Goal: Task Accomplishment & Management: Complete application form

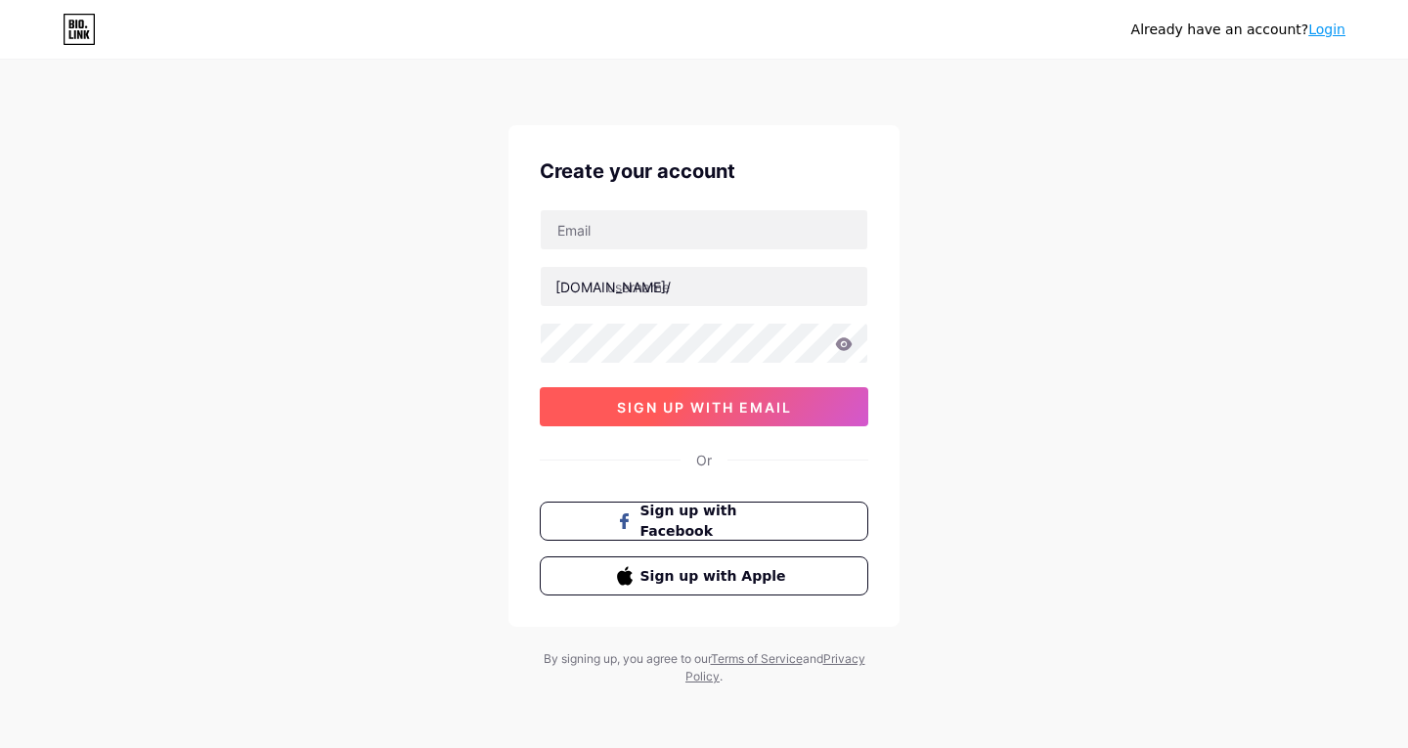
click at [726, 413] on span "sign up with email" at bounding box center [704, 407] width 175 height 17
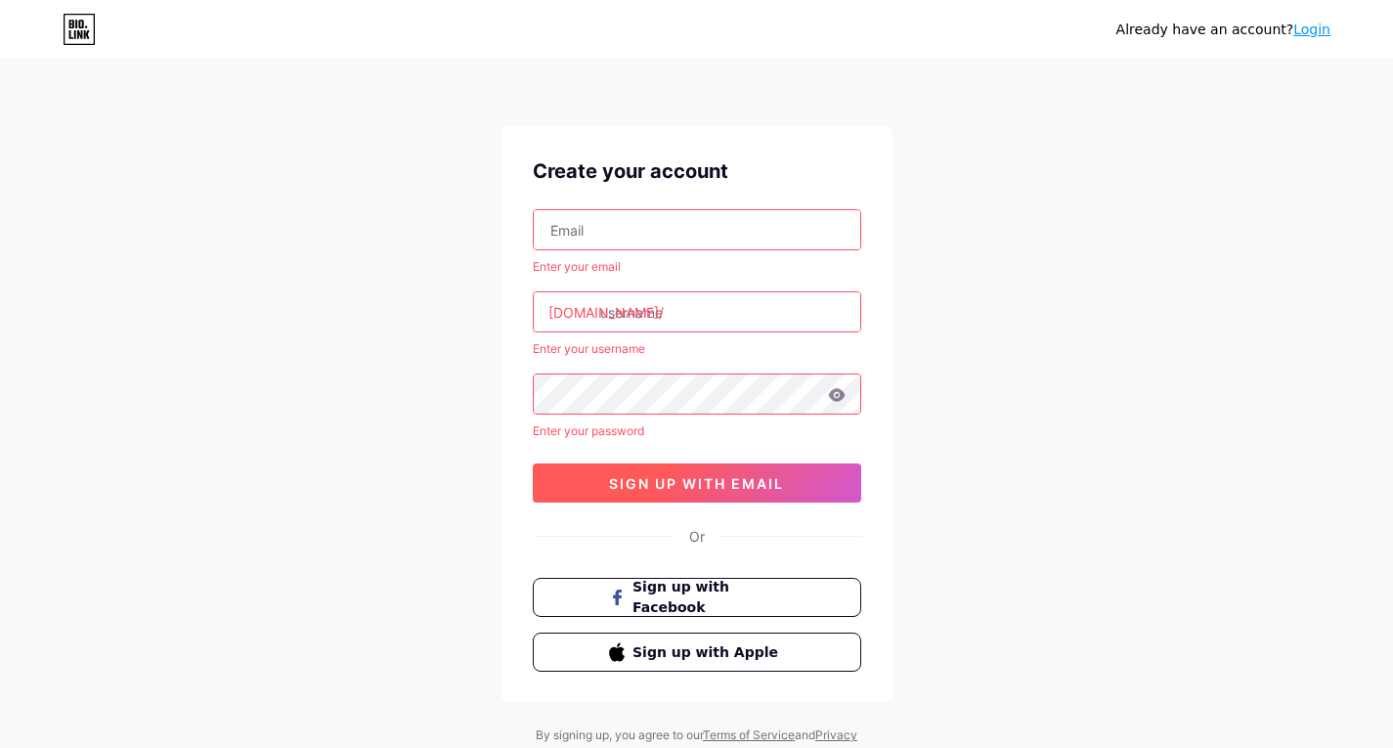
click at [666, 485] on span "sign up with email" at bounding box center [696, 483] width 175 height 17
click at [690, 479] on span "sign up with email" at bounding box center [696, 483] width 175 height 17
click at [679, 238] on input "text" at bounding box center [697, 229] width 327 height 39
type input "[EMAIL_ADDRESS][DOMAIN_NAME]"
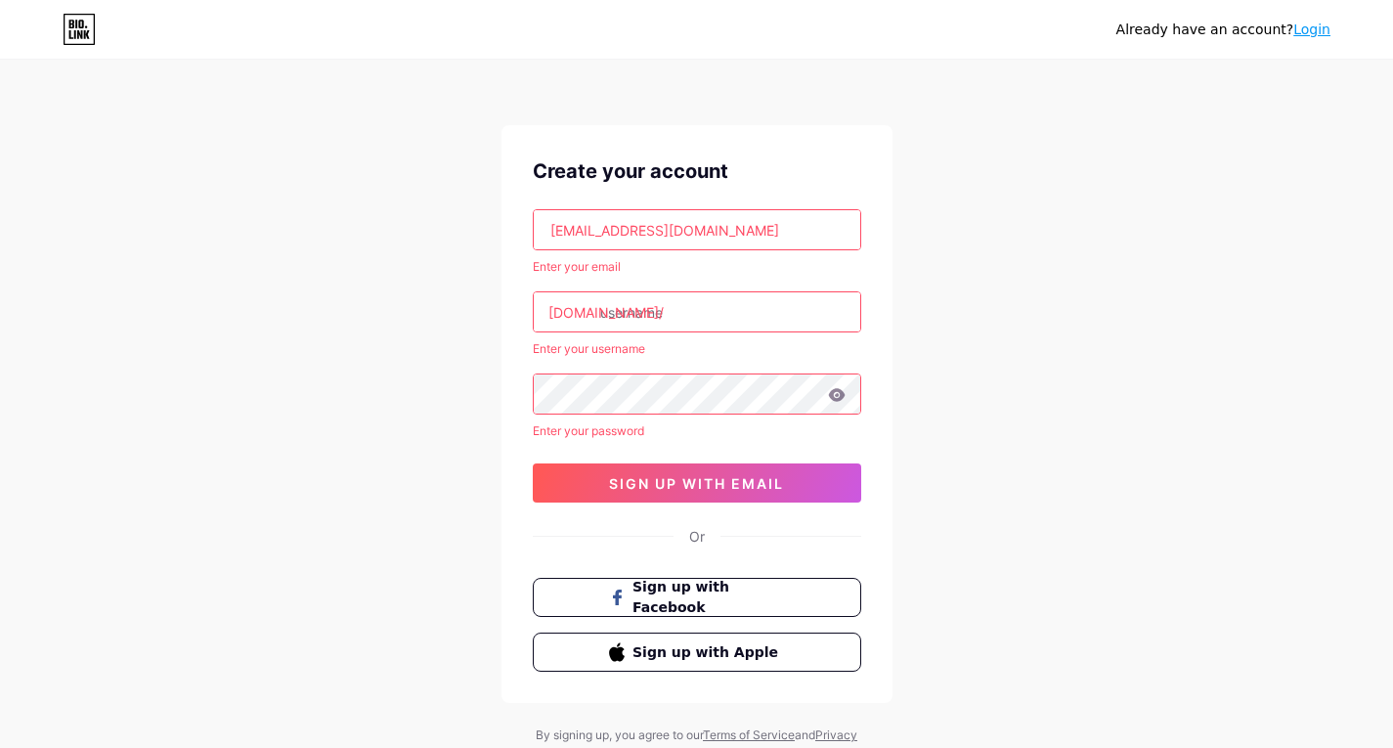
click at [673, 327] on input "text" at bounding box center [697, 311] width 327 height 39
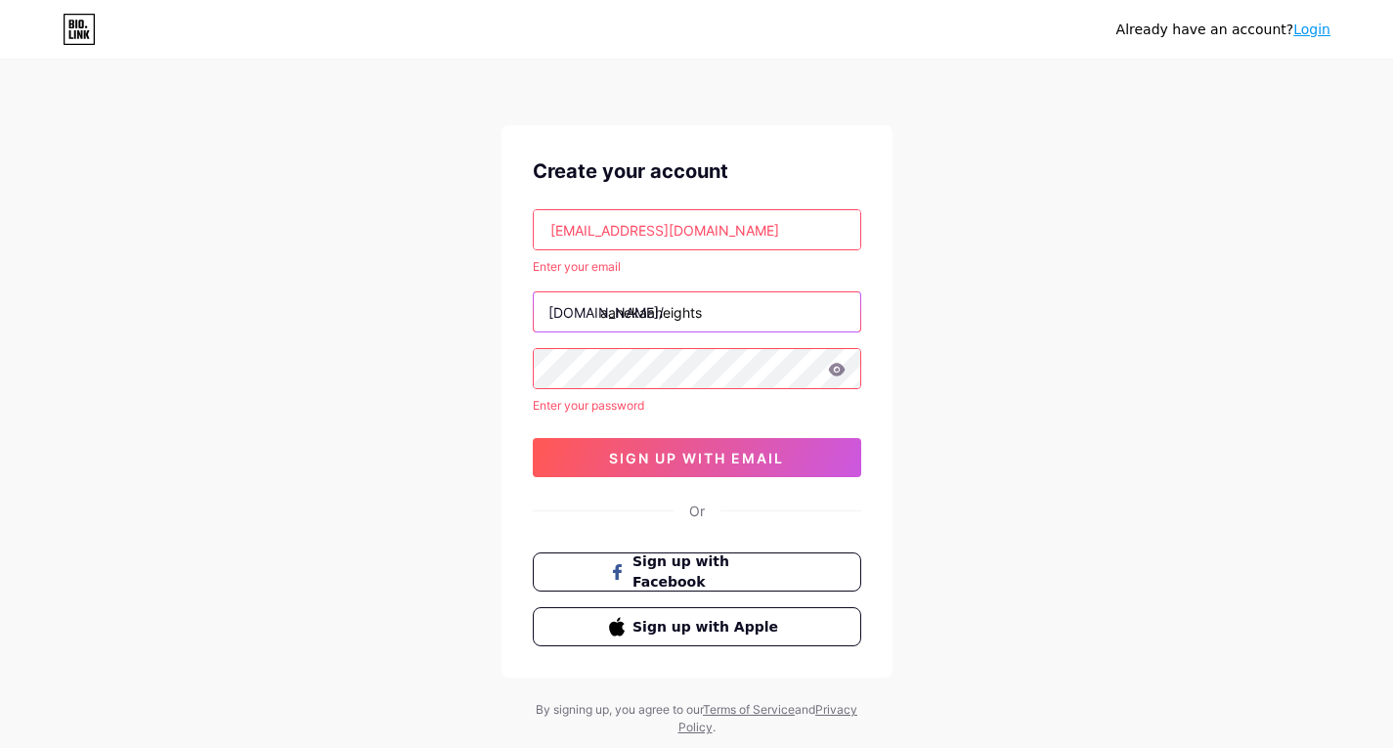
type input "aanekaaheights"
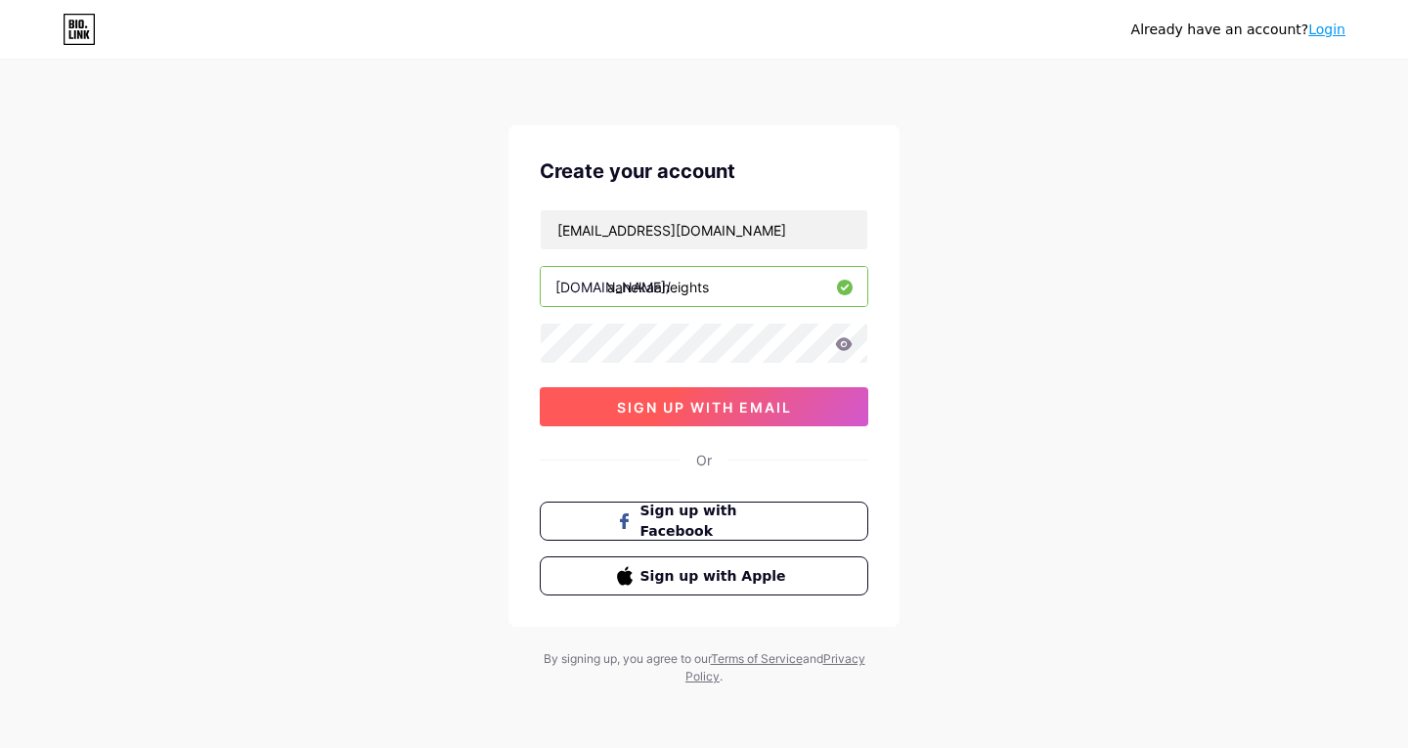
click at [621, 406] on span "sign up with email" at bounding box center [704, 407] width 175 height 17
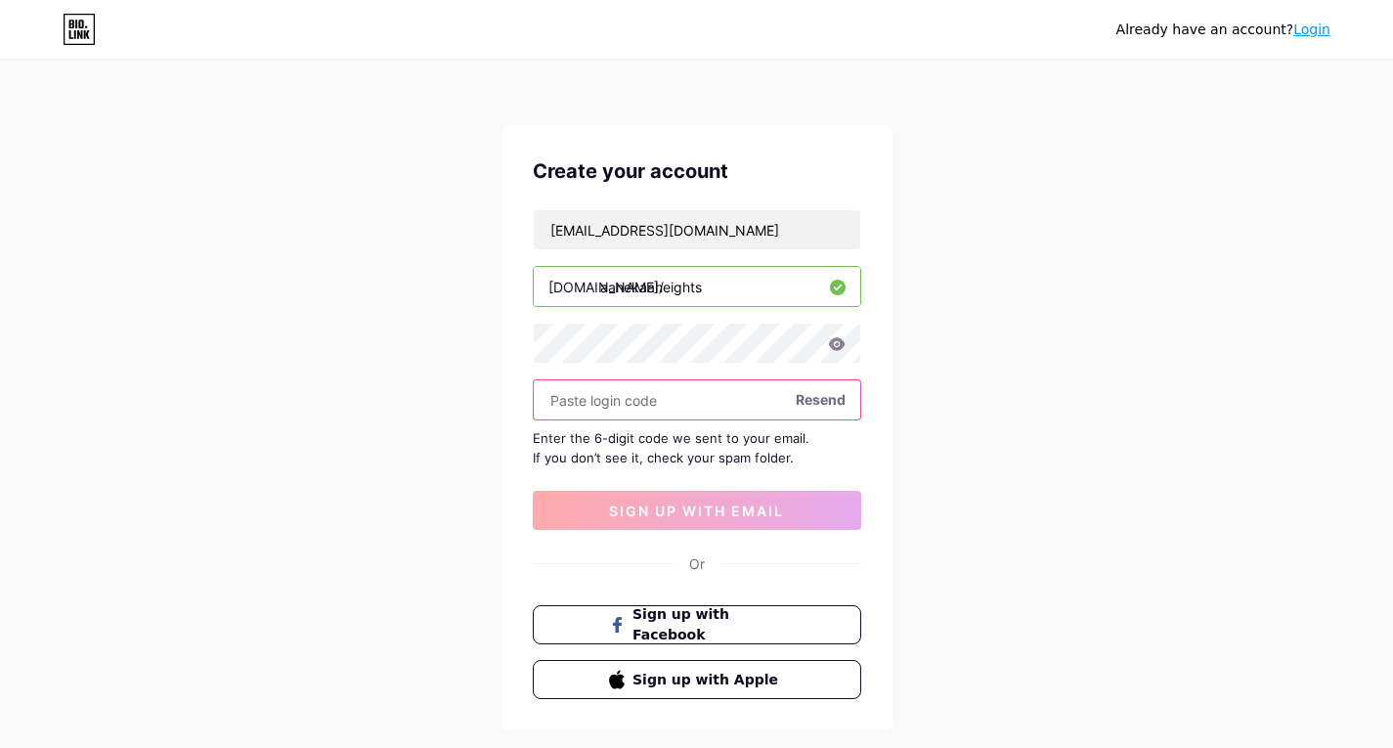
paste input "723504"
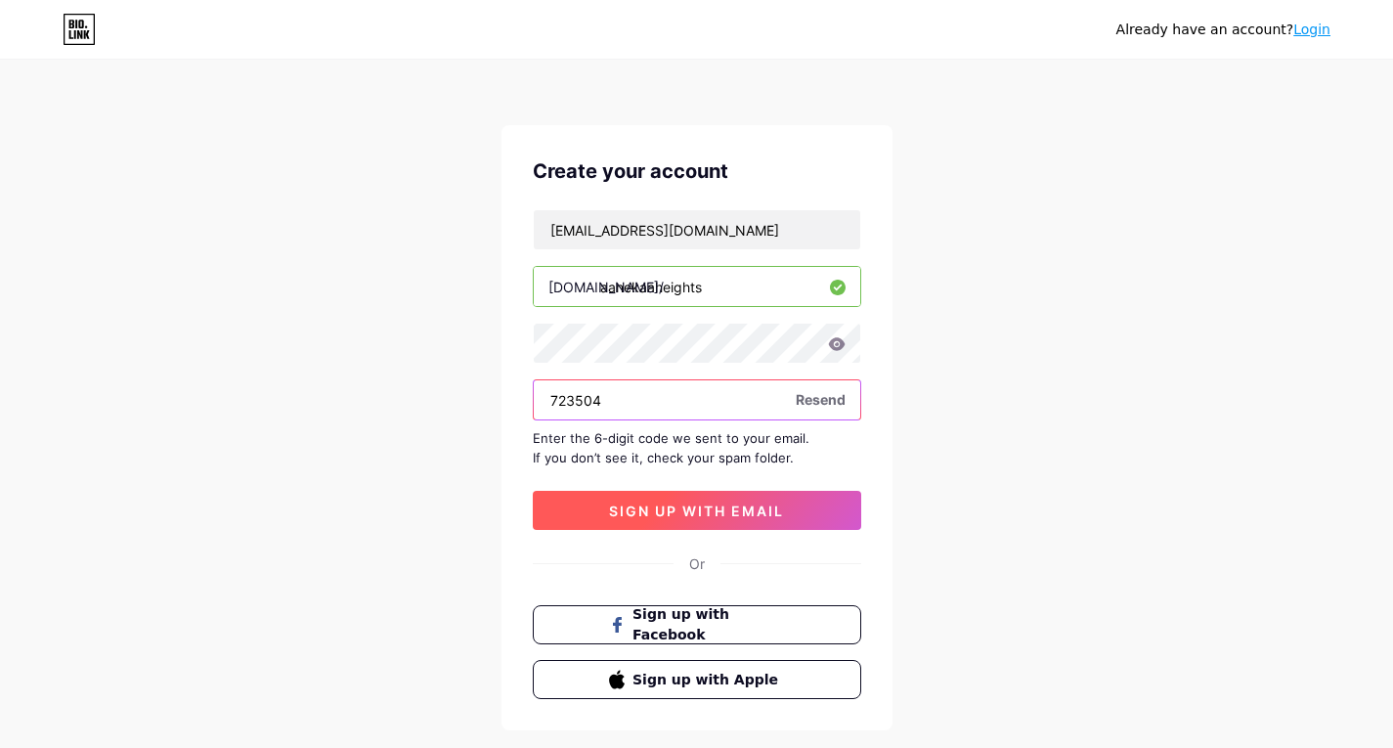
type input "723504"
click at [697, 509] on span "sign up with email" at bounding box center [696, 510] width 175 height 17
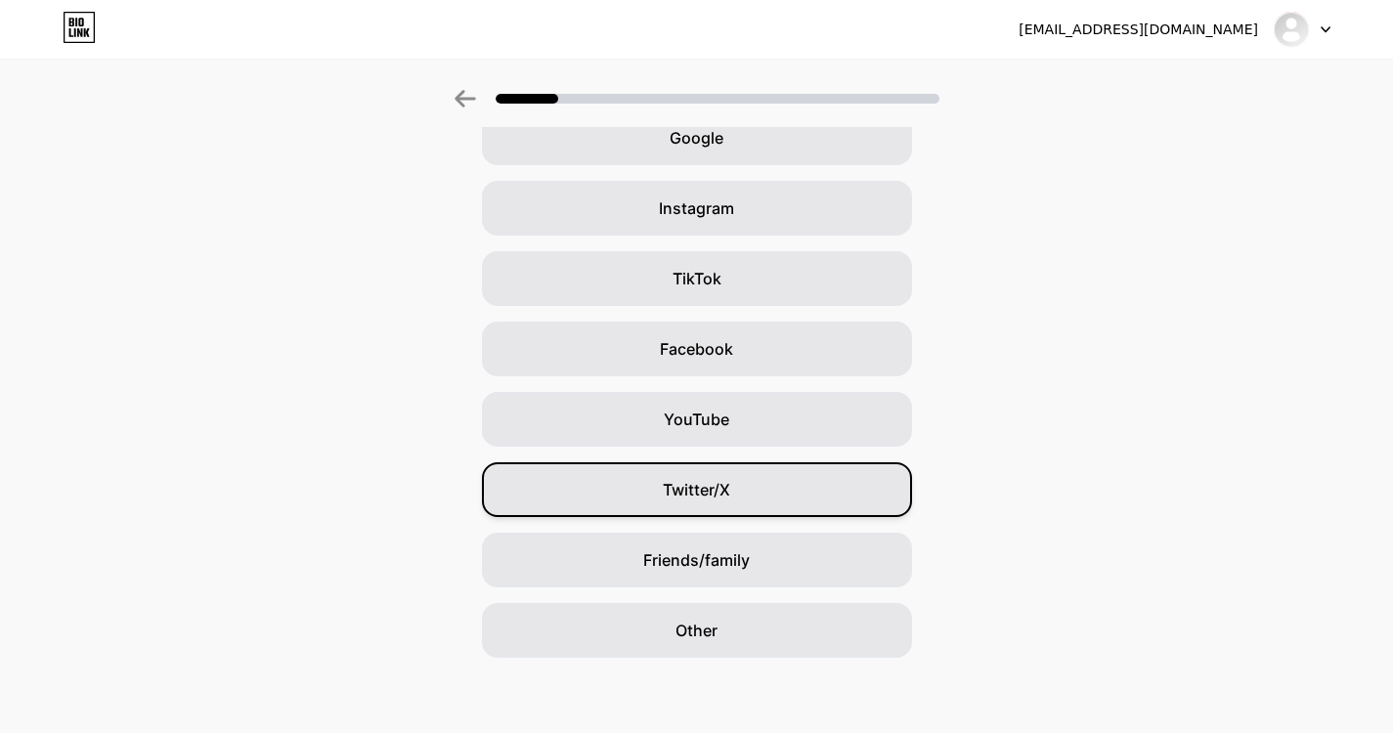
scroll to position [109, 0]
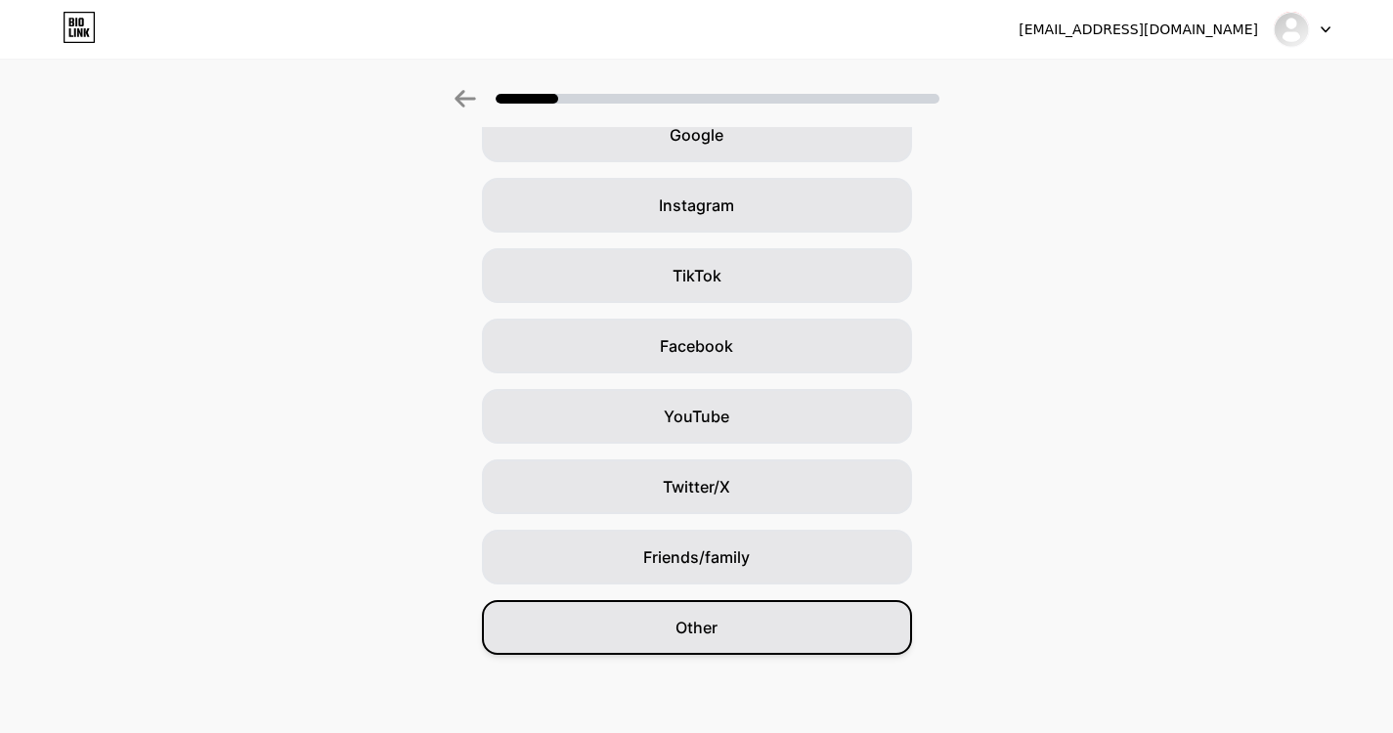
click at [707, 619] on span "Other" at bounding box center [696, 627] width 42 height 23
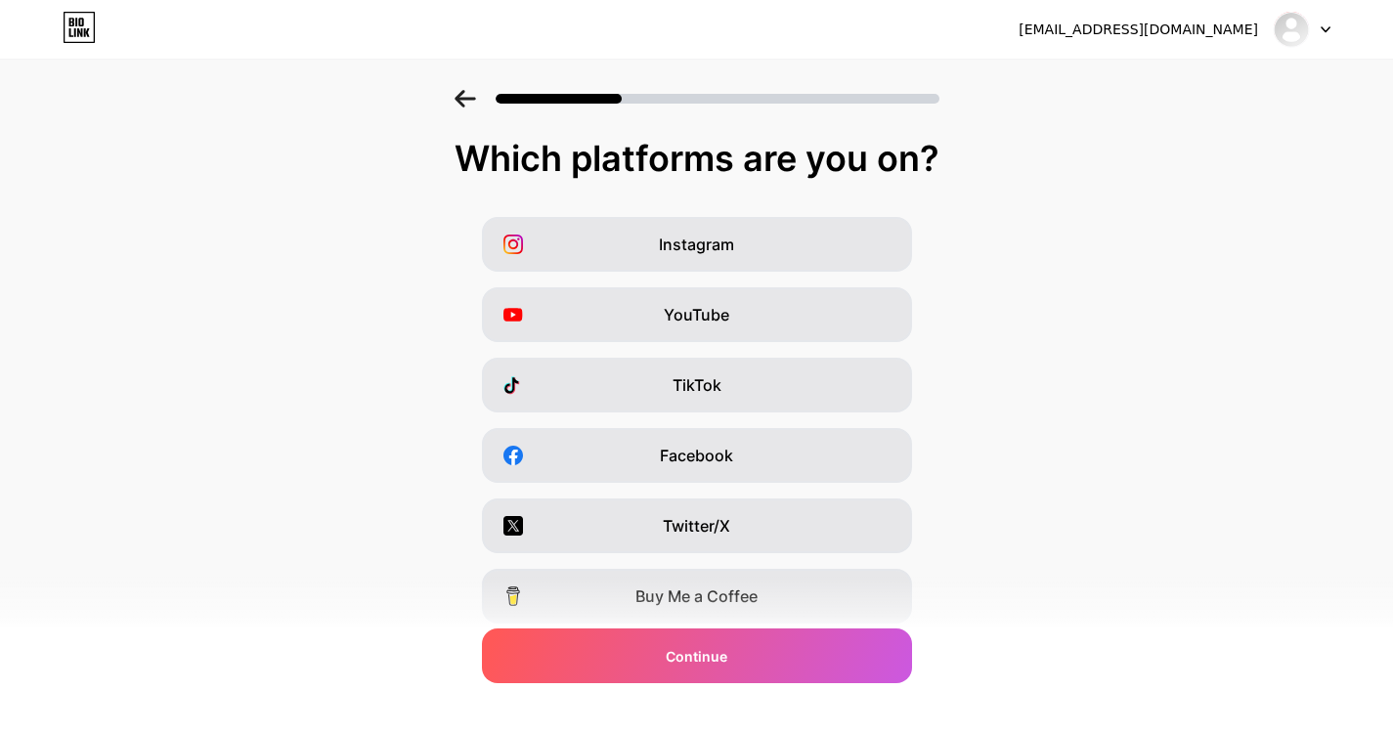
click at [735, 565] on div "Instagram YouTube TikTok Facebook Twitter/X Buy Me a Coffee Snapchat I have a w…" at bounding box center [696, 490] width 1373 height 547
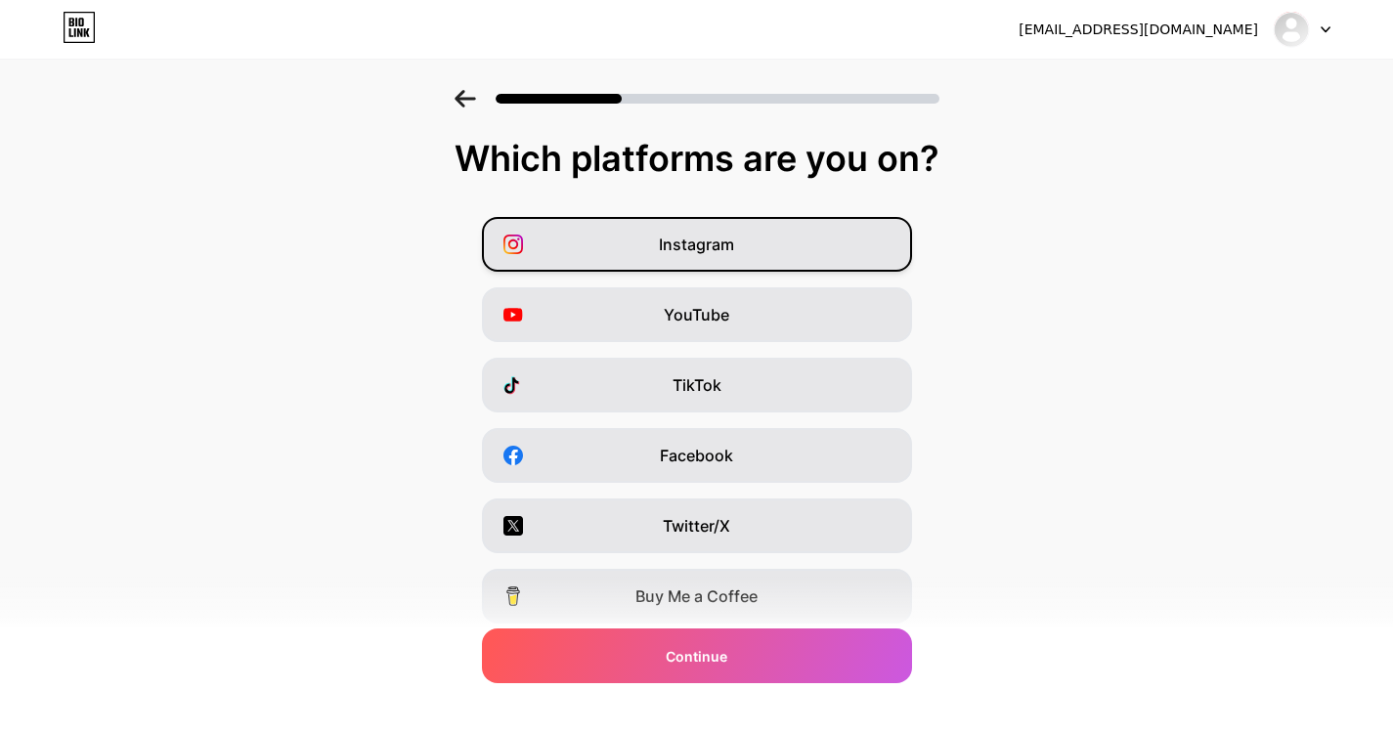
click at [712, 242] on span "Instagram" at bounding box center [696, 244] width 75 height 23
click at [727, 300] on div "YouTube" at bounding box center [697, 314] width 430 height 55
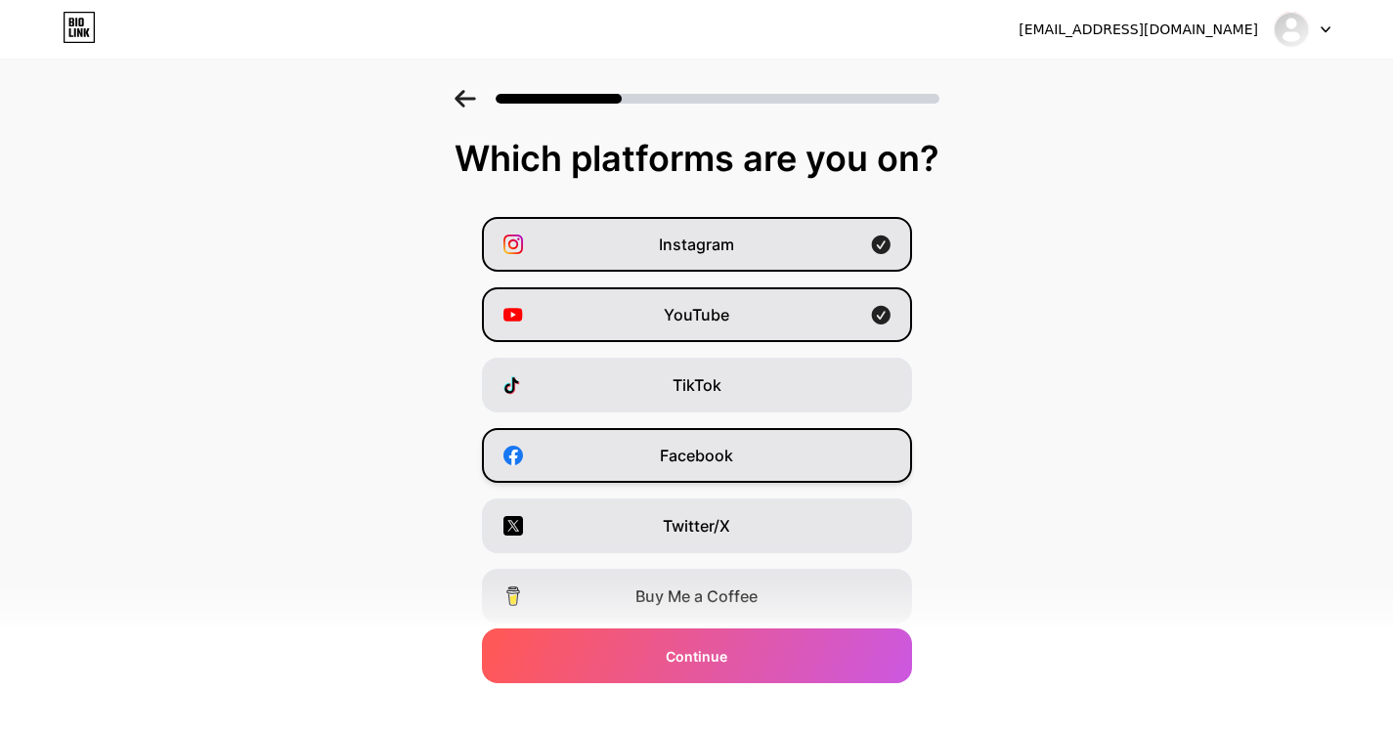
click at [733, 448] on span "Facebook" at bounding box center [696, 455] width 73 height 23
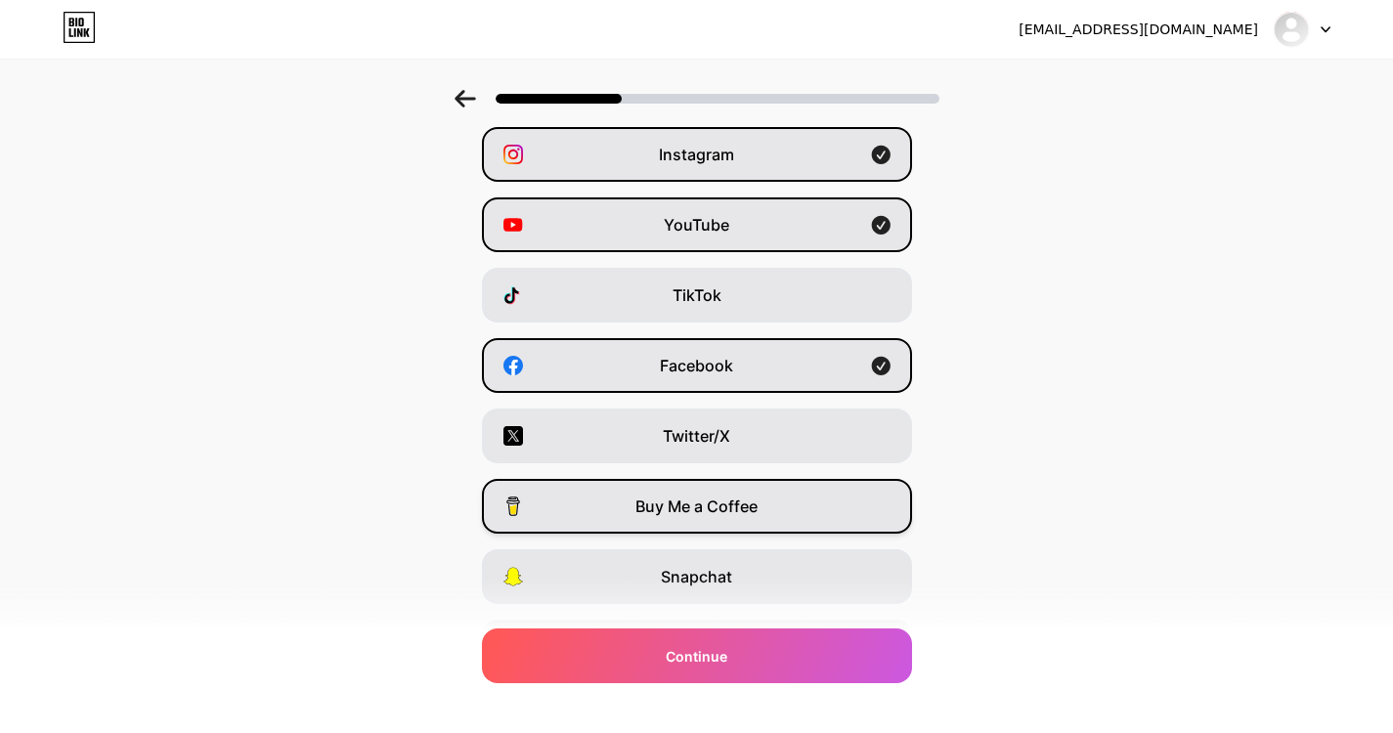
scroll to position [196, 0]
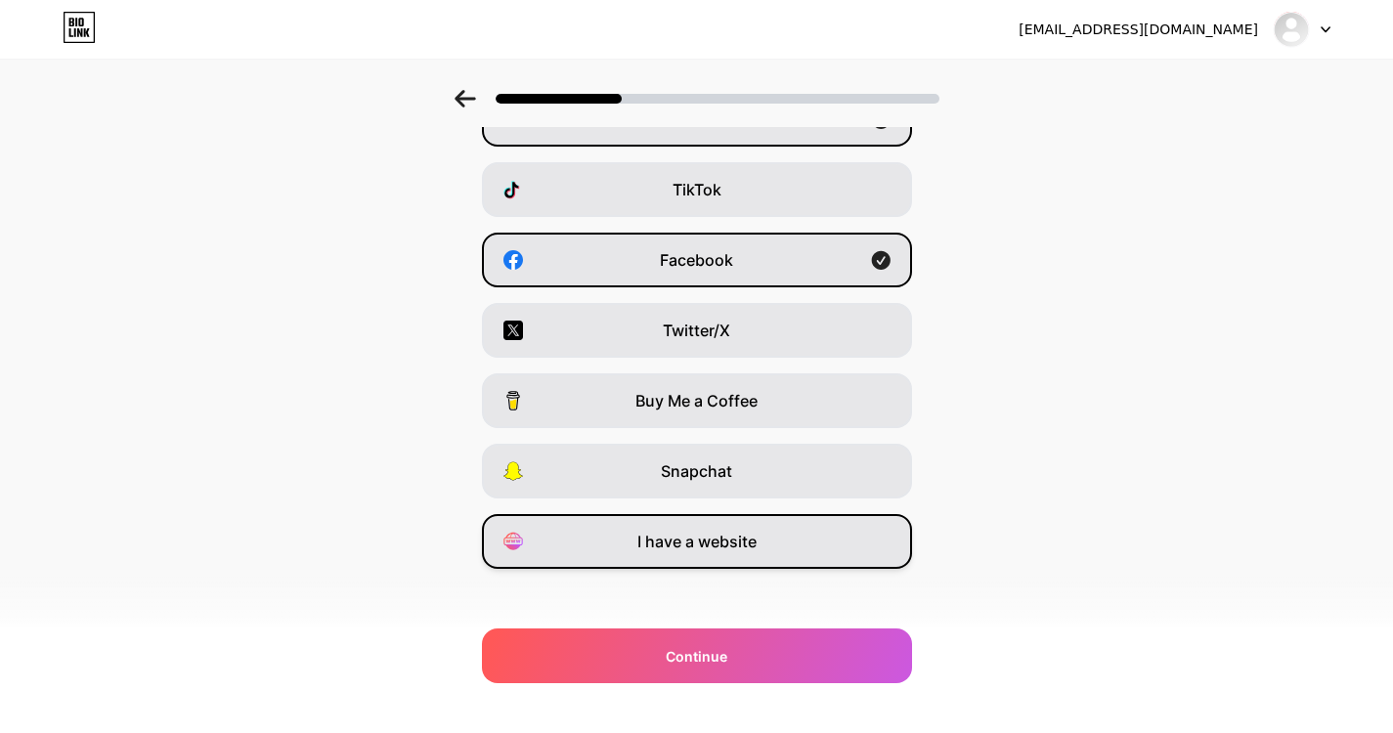
click at [711, 549] on span "I have a website" at bounding box center [696, 541] width 119 height 23
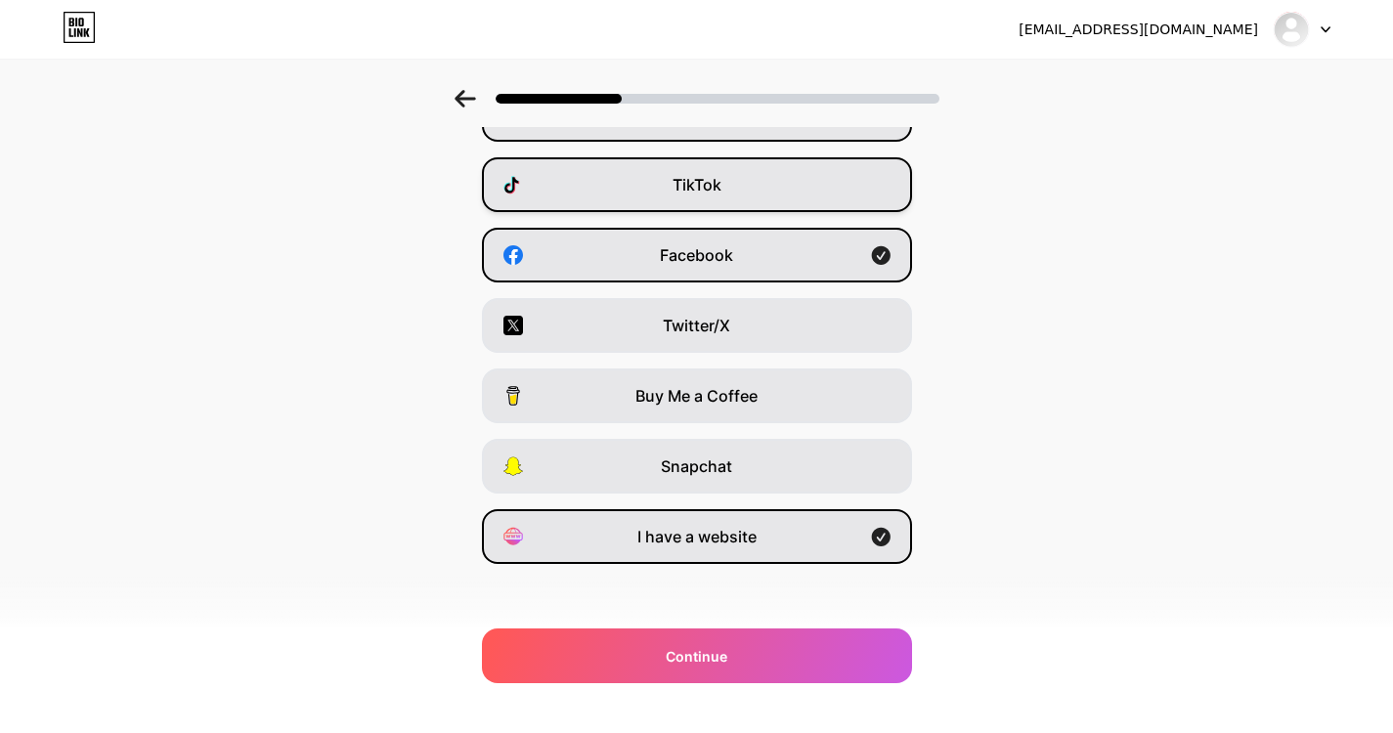
scroll to position [207, 0]
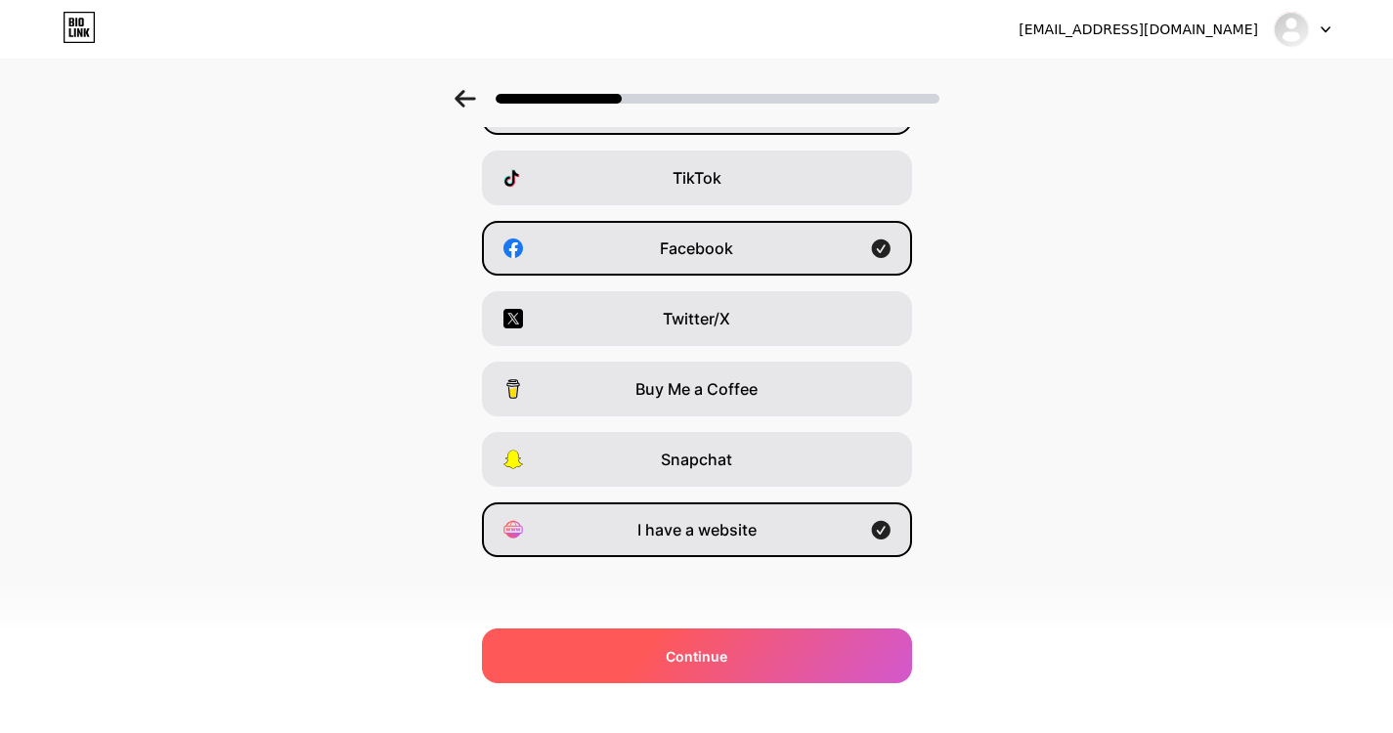
click at [681, 653] on span "Continue" at bounding box center [697, 656] width 62 height 21
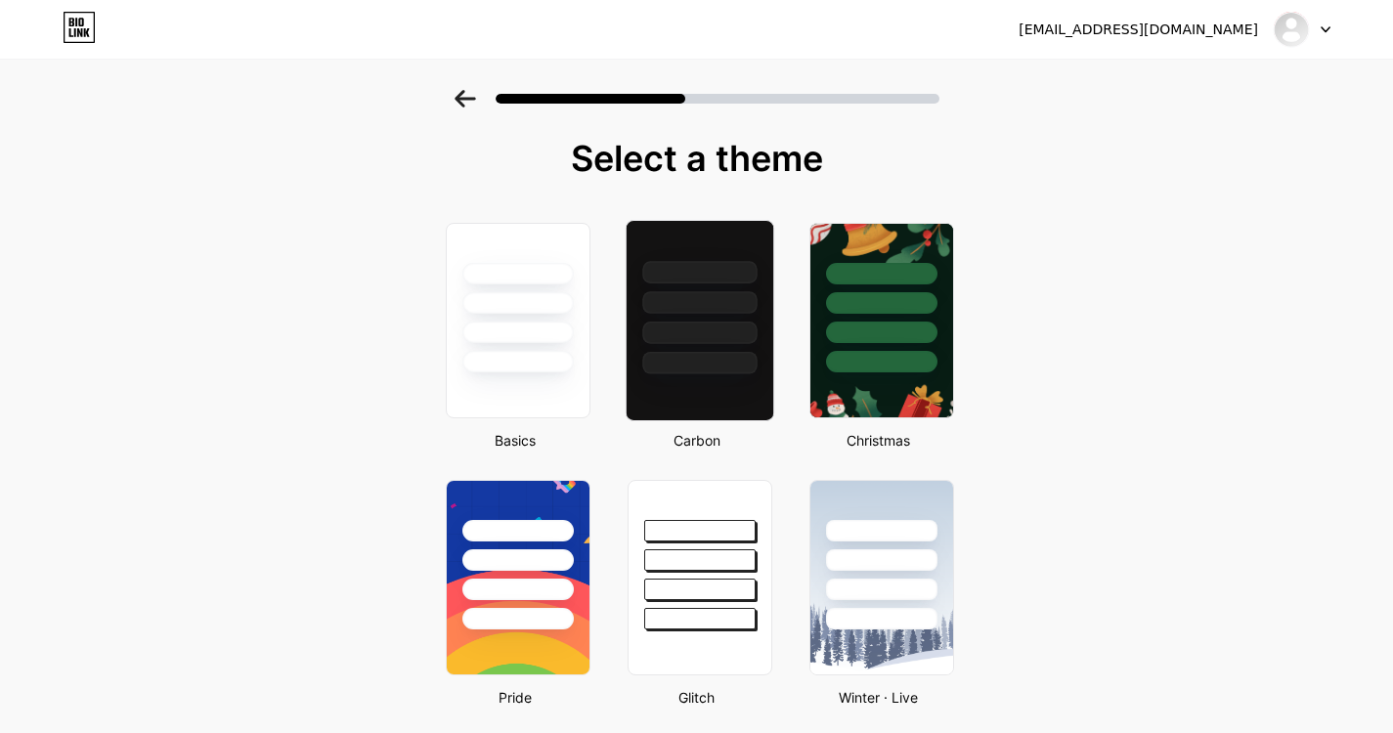
click at [739, 328] on div at bounding box center [699, 333] width 114 height 22
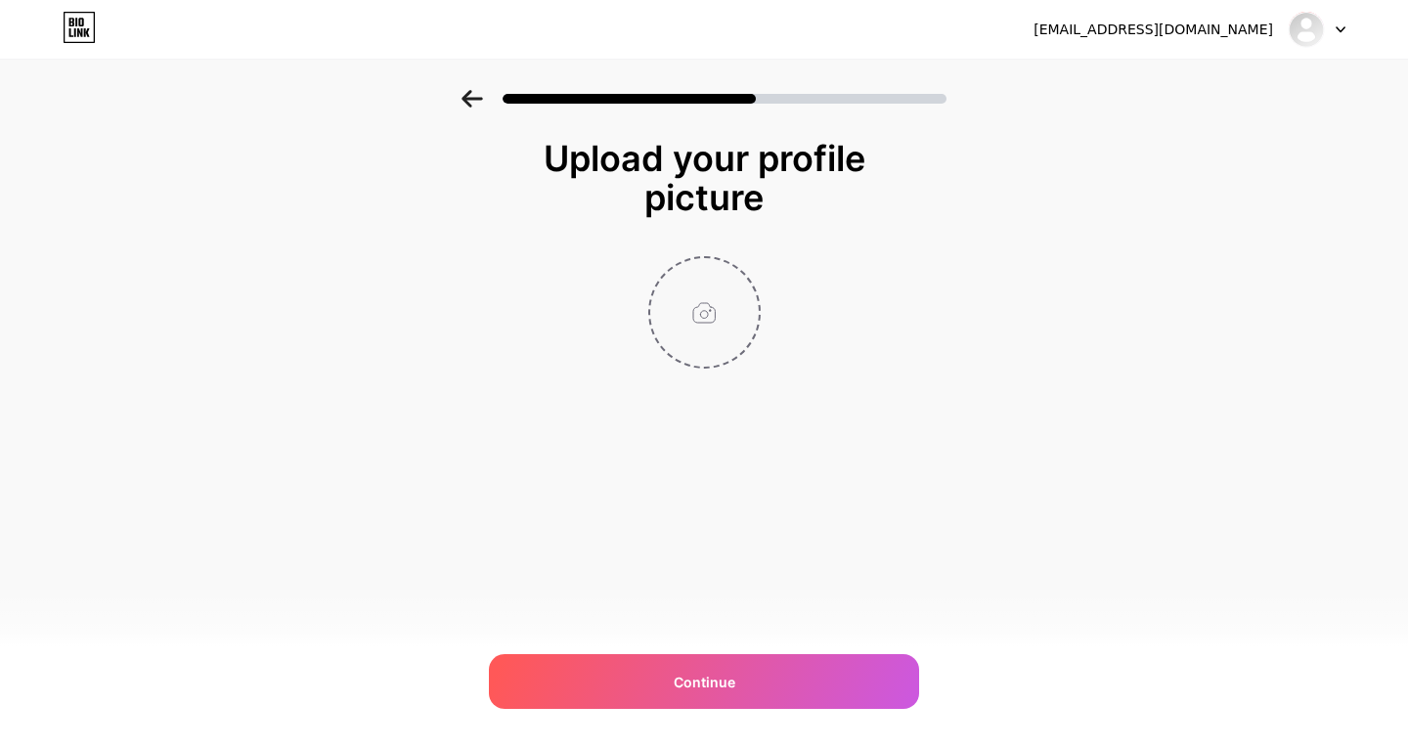
click at [684, 301] on input "file" at bounding box center [704, 312] width 109 height 109
type input "C:\fakepath\Social media Banner.jpg"
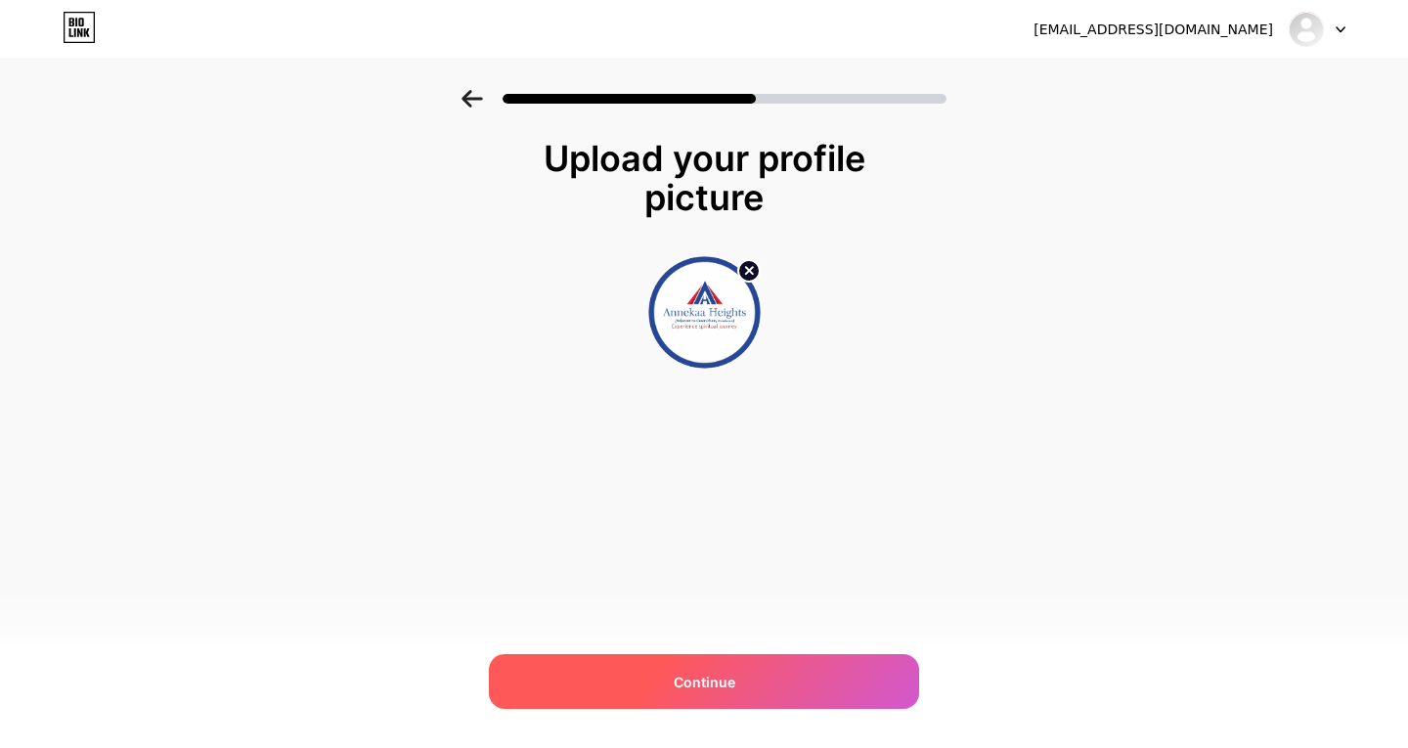
click at [759, 693] on div "Continue" at bounding box center [704, 681] width 430 height 55
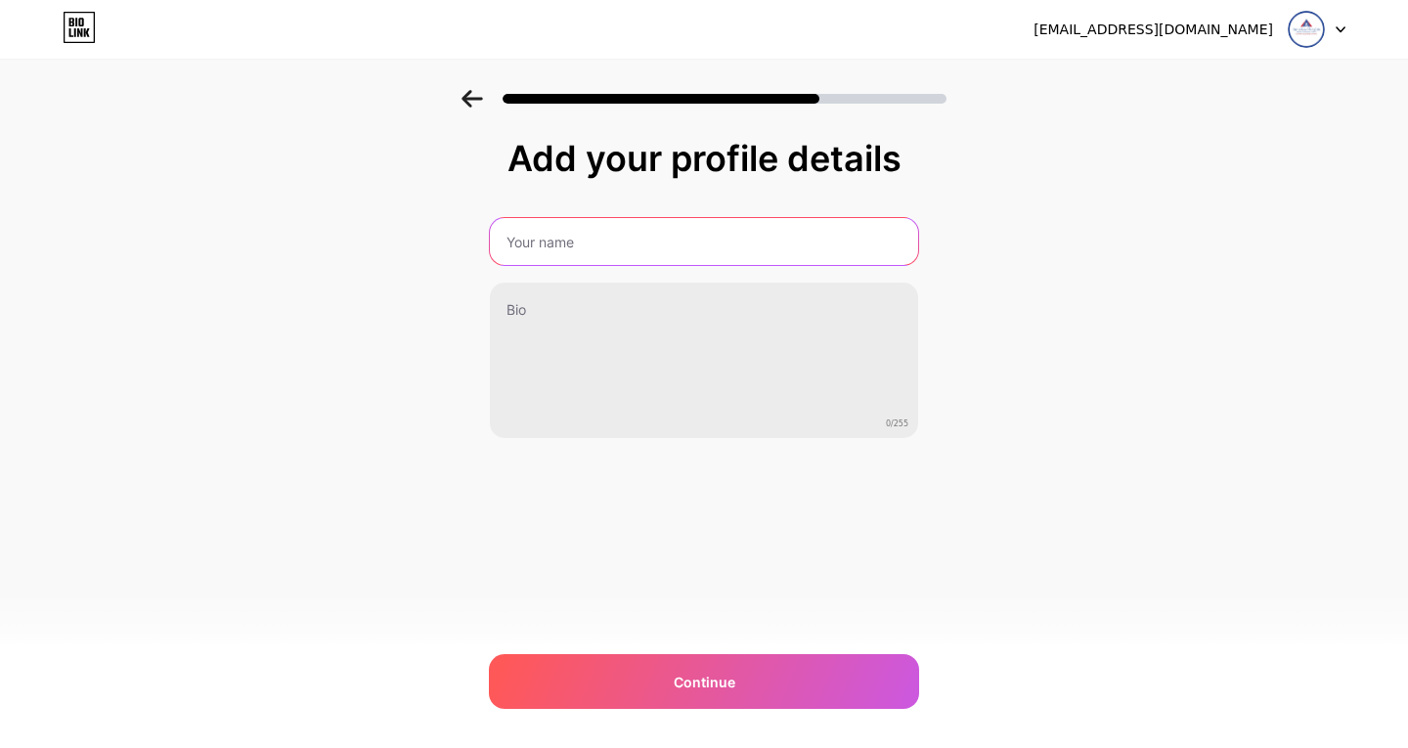
click at [655, 248] on input "text" at bounding box center [704, 241] width 428 height 47
type input "[GEOGRAPHIC_DATA]"
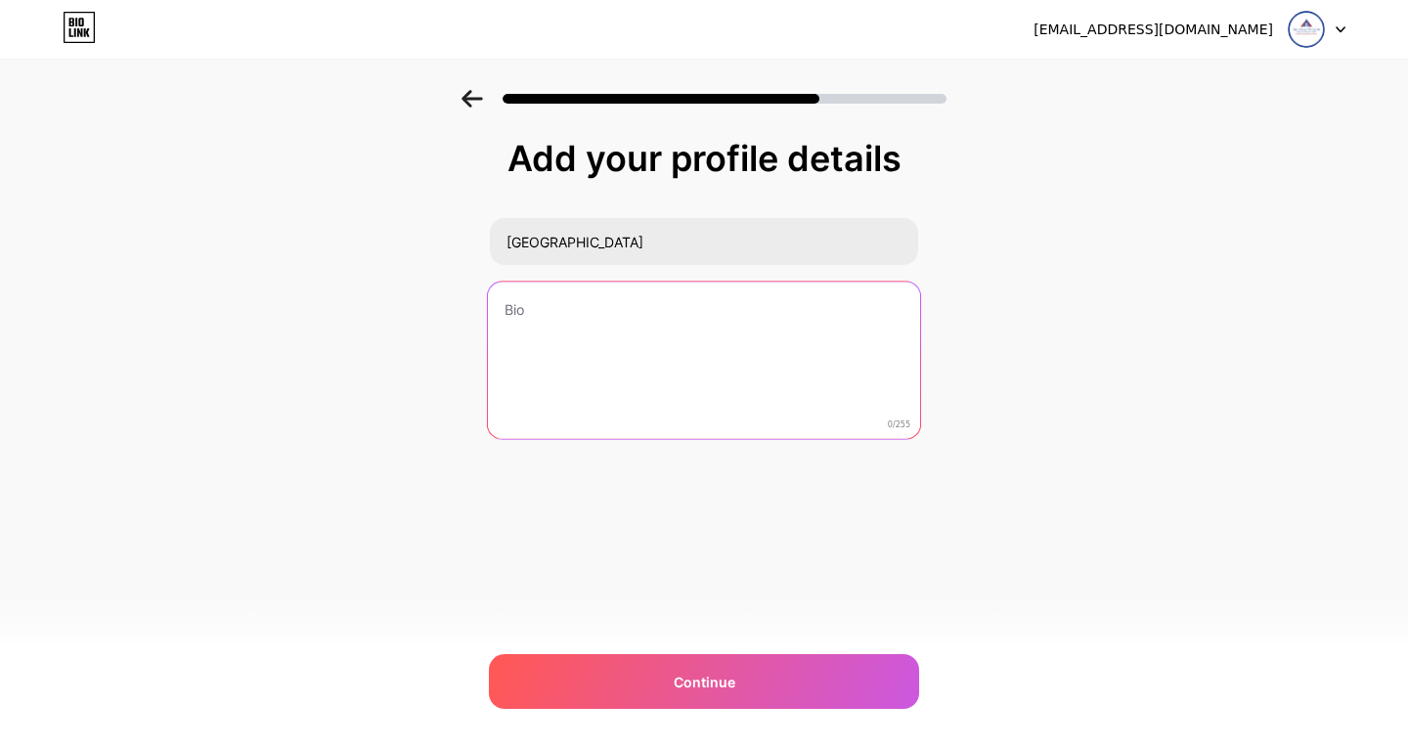
click at [622, 306] on textarea at bounding box center [704, 361] width 432 height 159
paste textarea "[GEOGRAPHIC_DATA] is a serene guest house located adjacent to [GEOGRAPHIC_DATA]…"
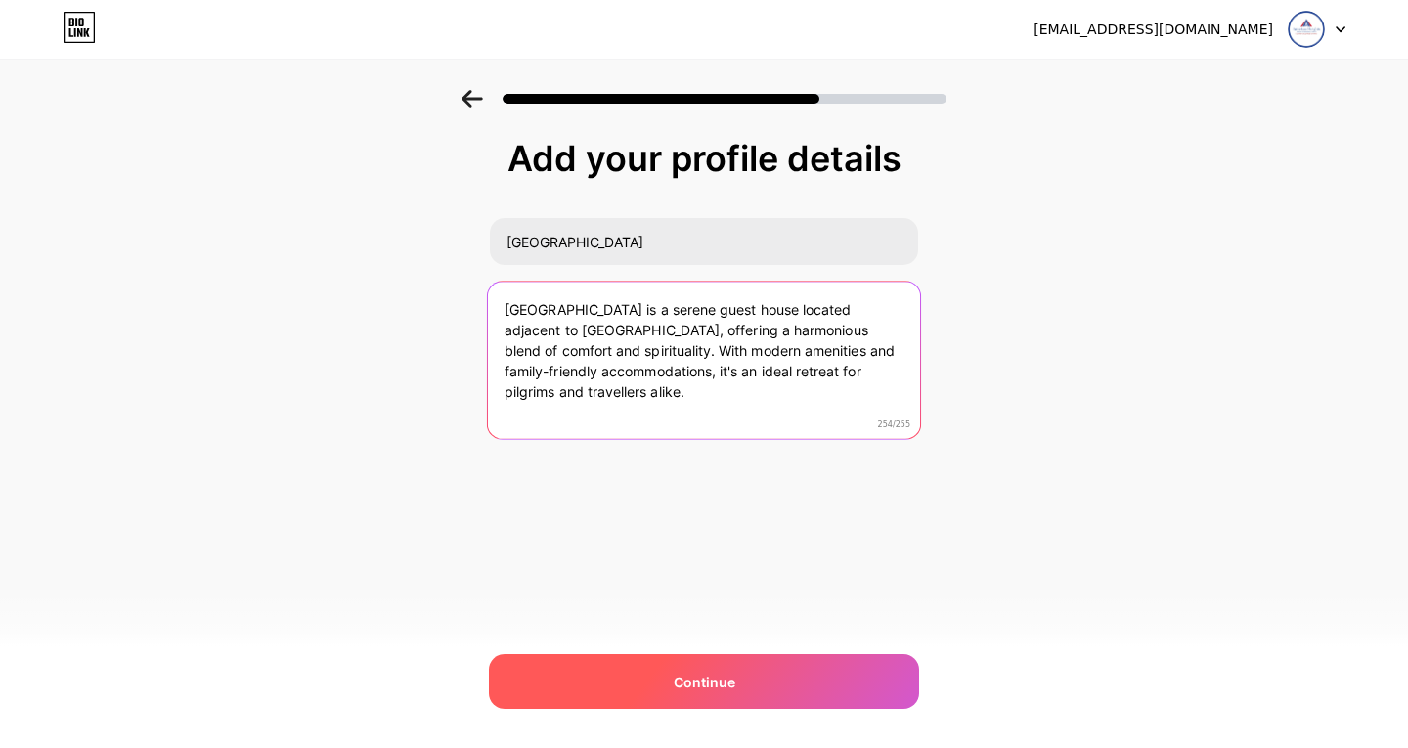
type textarea "[GEOGRAPHIC_DATA] is a serene guest house located adjacent to [GEOGRAPHIC_DATA]…"
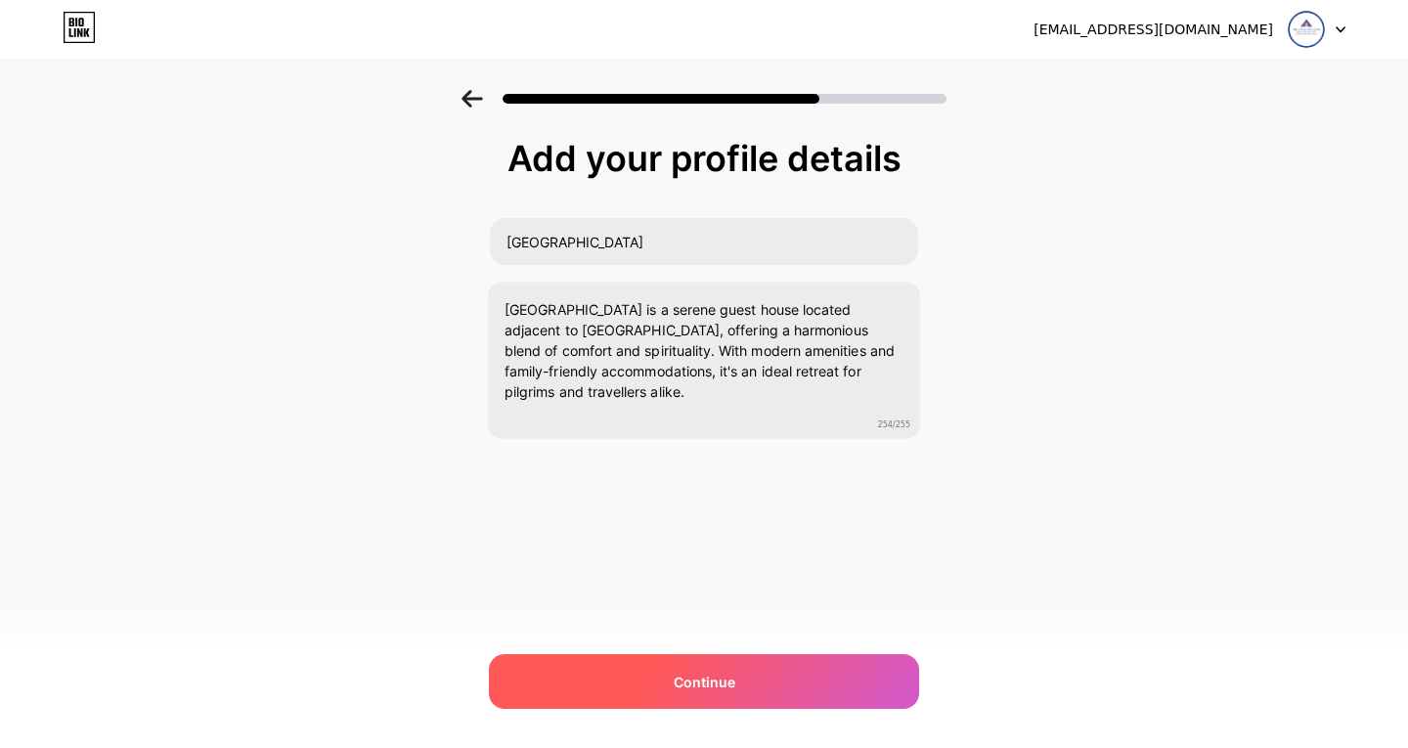
click at [665, 693] on div "Continue" at bounding box center [704, 681] width 430 height 55
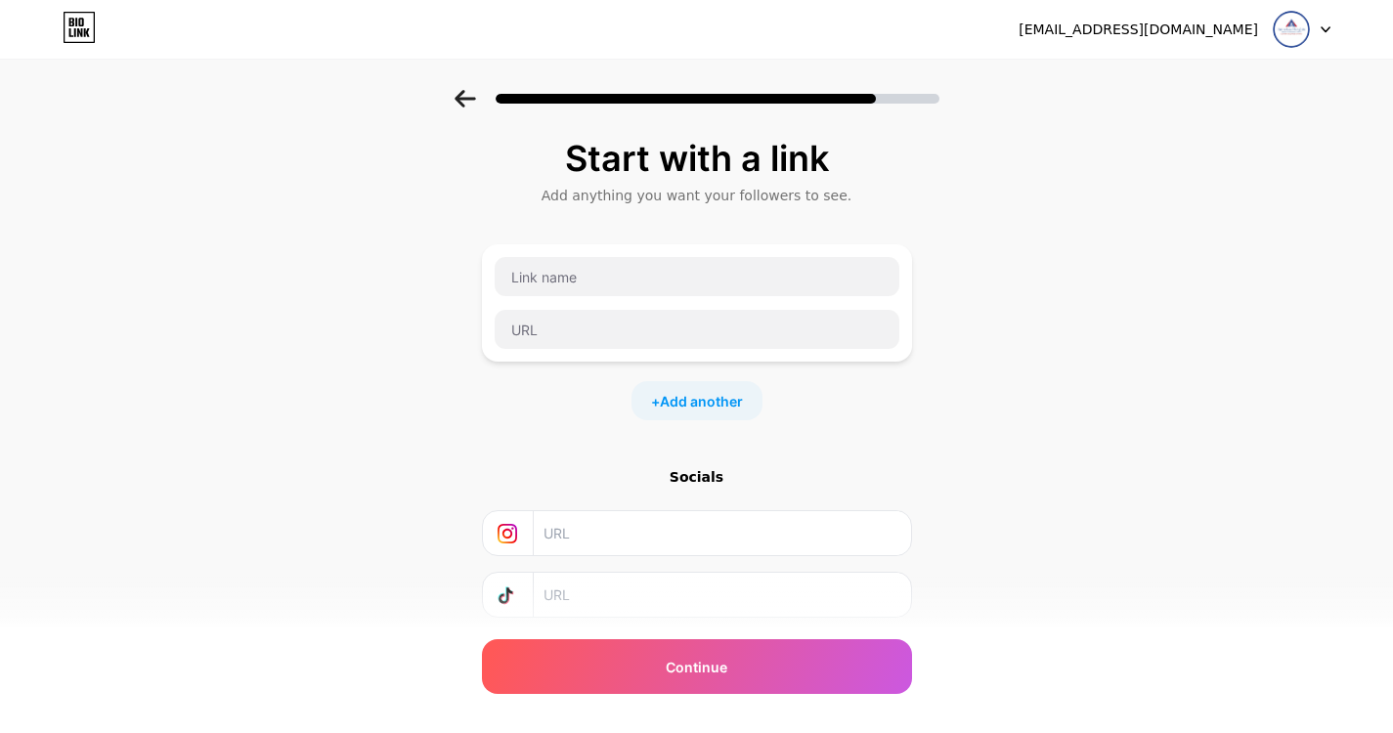
click at [664, 539] on input "text" at bounding box center [721, 533] width 355 height 44
click at [650, 521] on input "text" at bounding box center [721, 533] width 355 height 44
paste input "[URL][DOMAIN_NAME]"
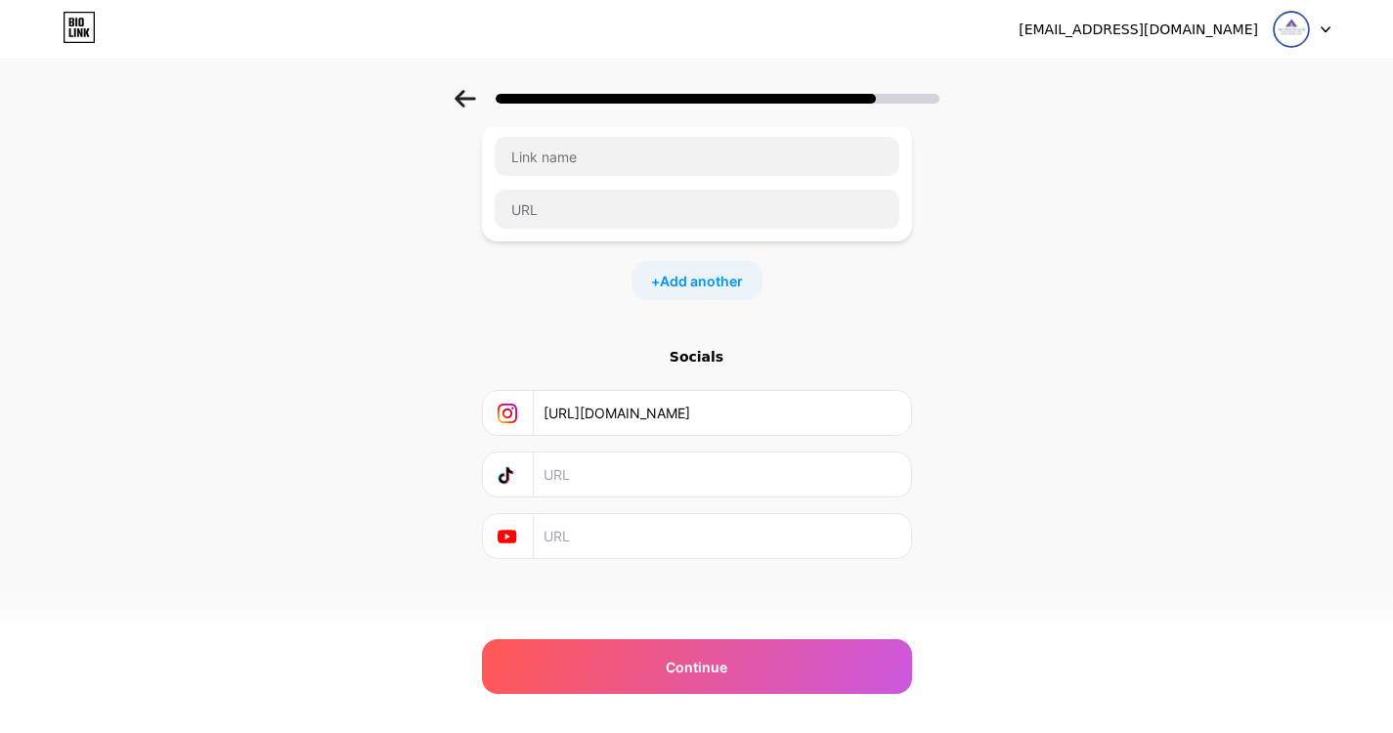
scroll to position [122, 0]
type input "[URL][DOMAIN_NAME]"
click at [629, 546] on input "text" at bounding box center [721, 534] width 355 height 44
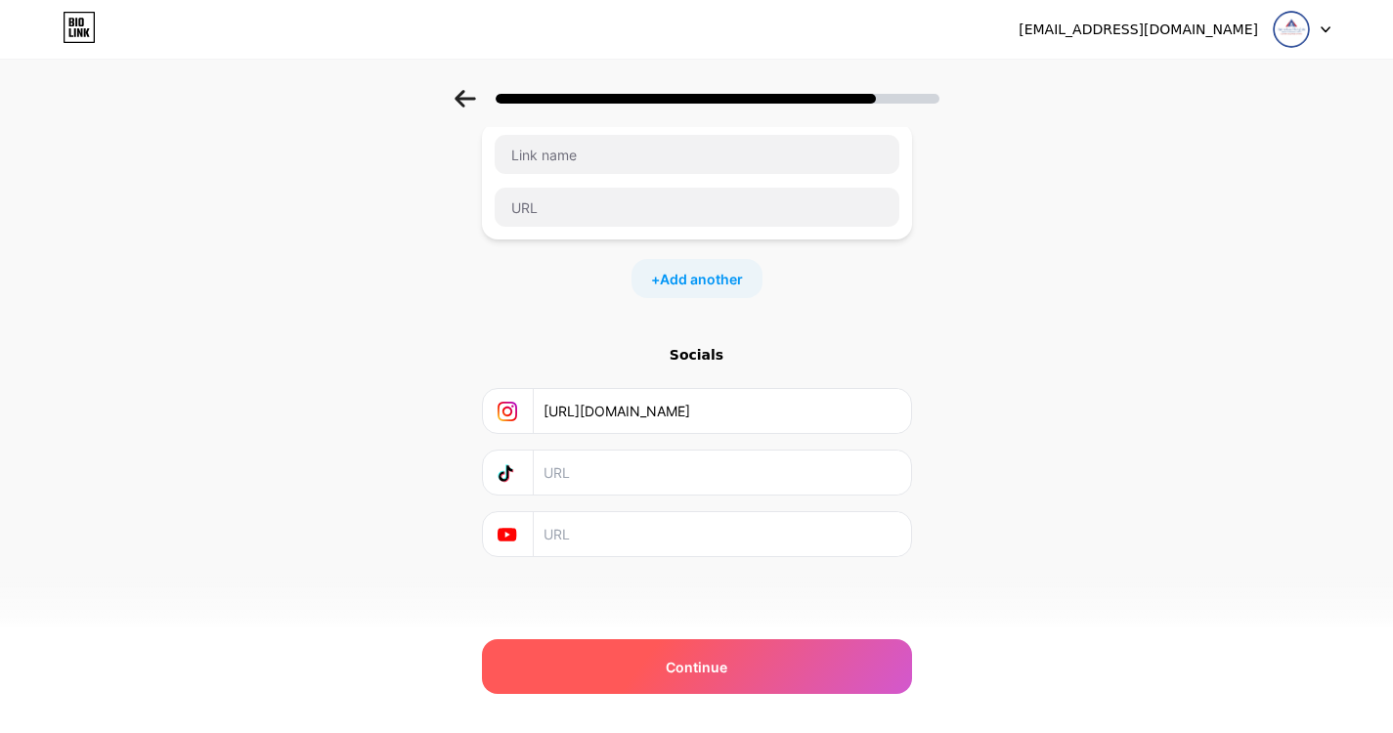
paste input "[URL][DOMAIN_NAME]"
type input "[URL][DOMAIN_NAME]"
click at [675, 673] on span "Continue" at bounding box center [697, 667] width 62 height 21
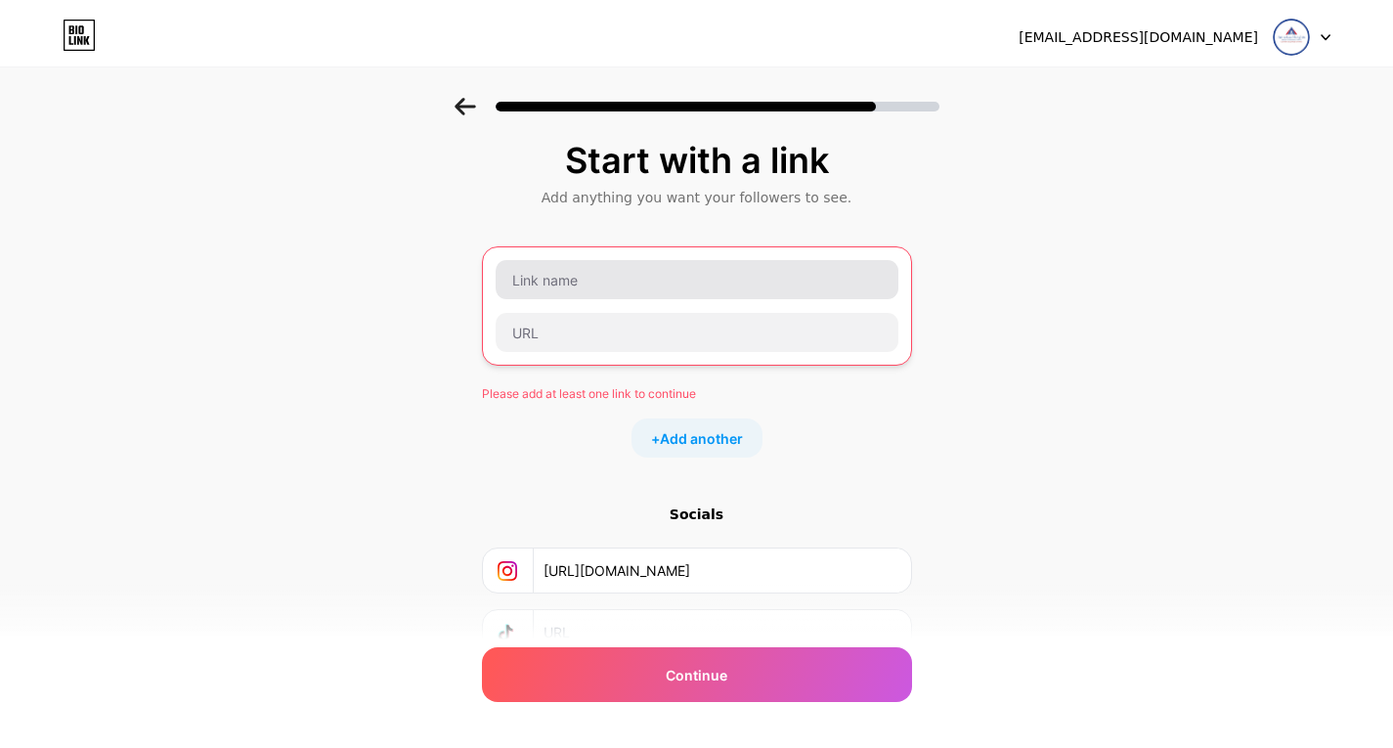
scroll to position [0, 0]
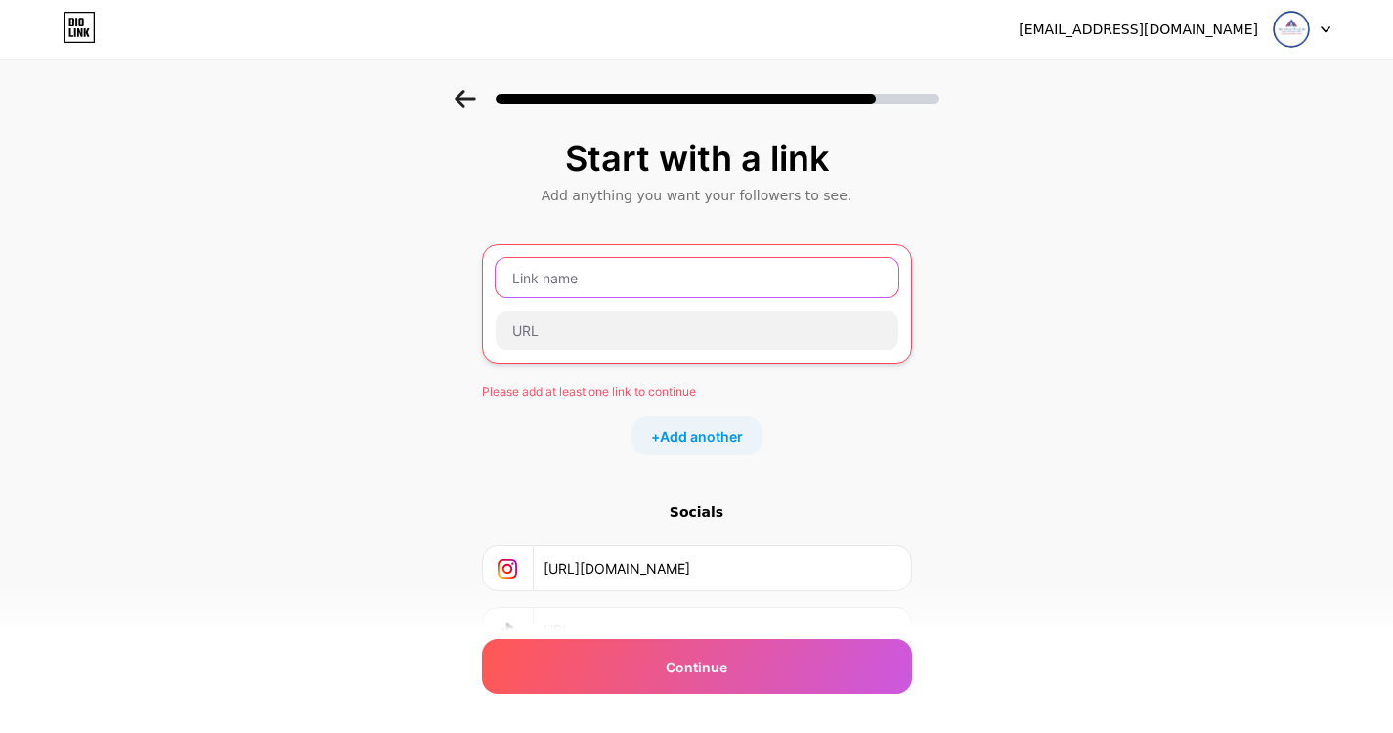
click at [638, 269] on input "text" at bounding box center [697, 277] width 403 height 39
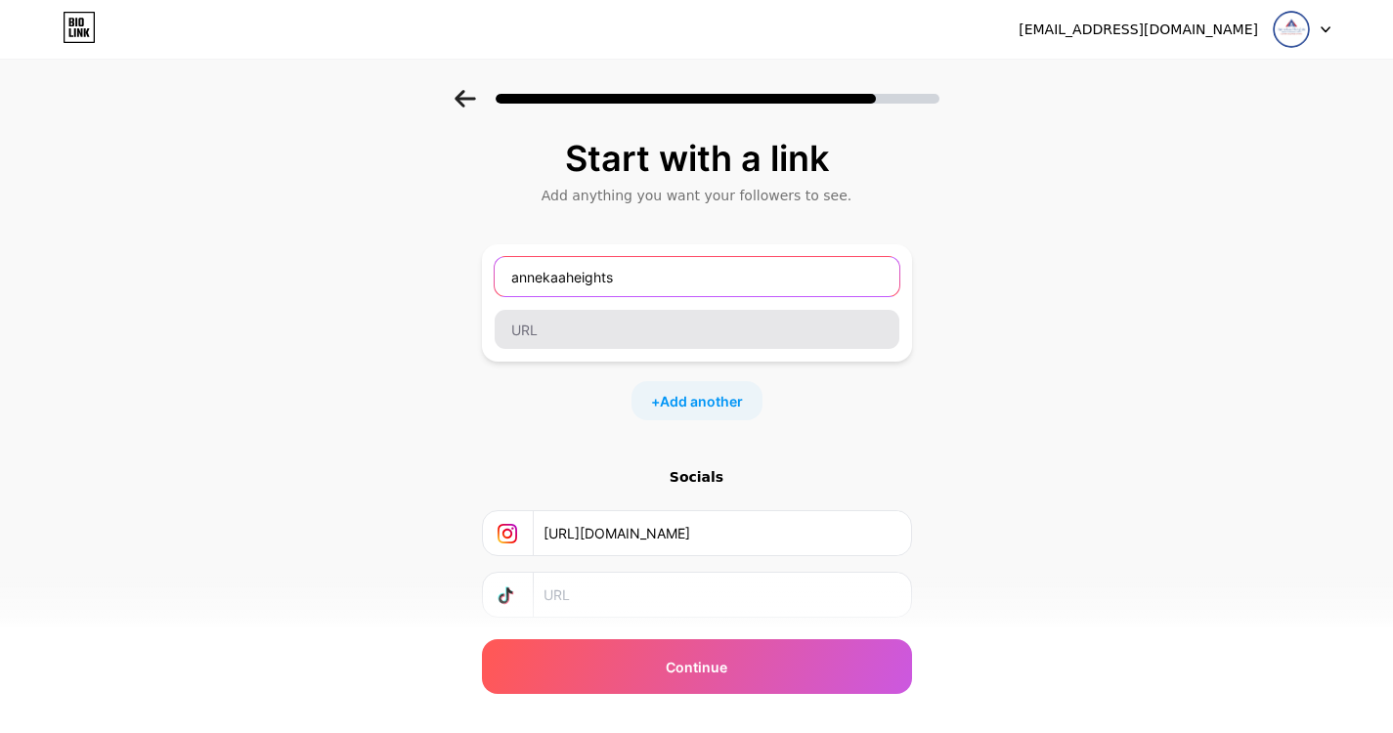
type input "annekaaheights"
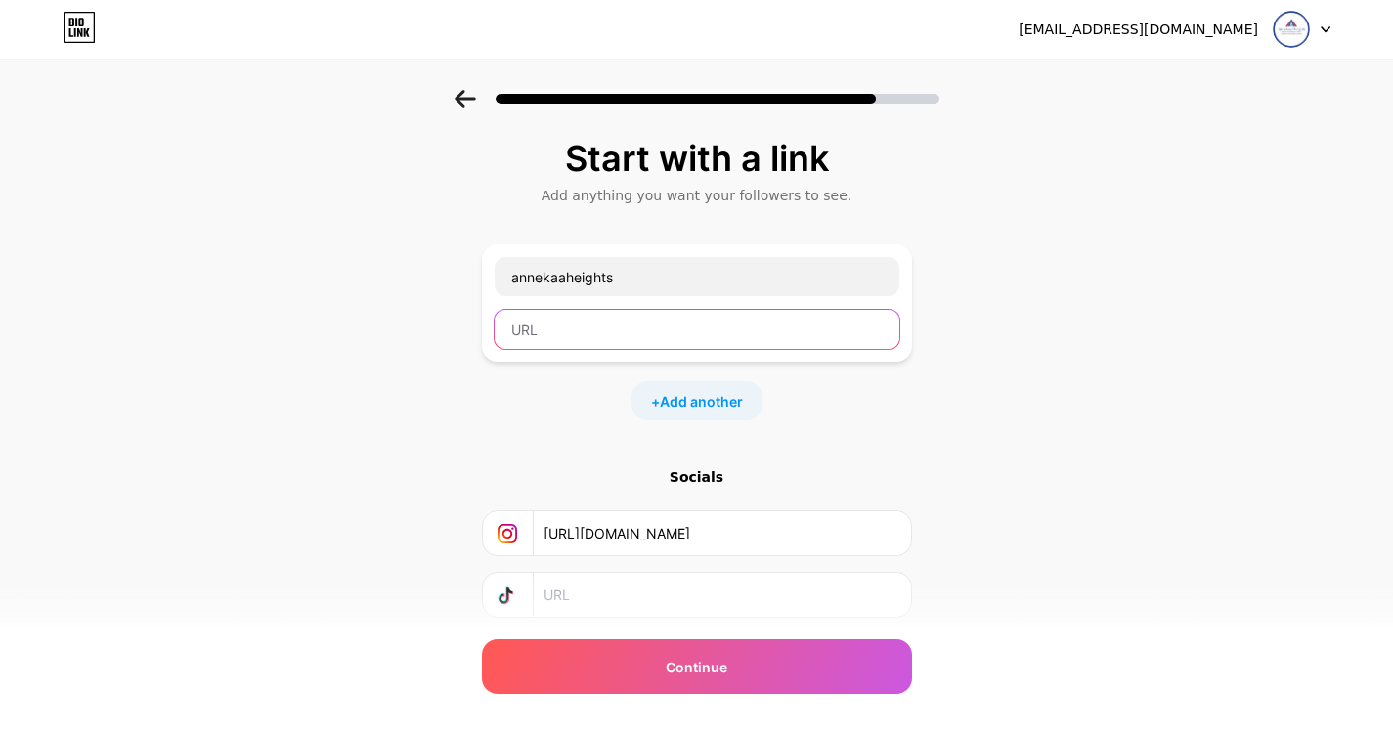
click at [639, 313] on input "text" at bounding box center [697, 329] width 405 height 39
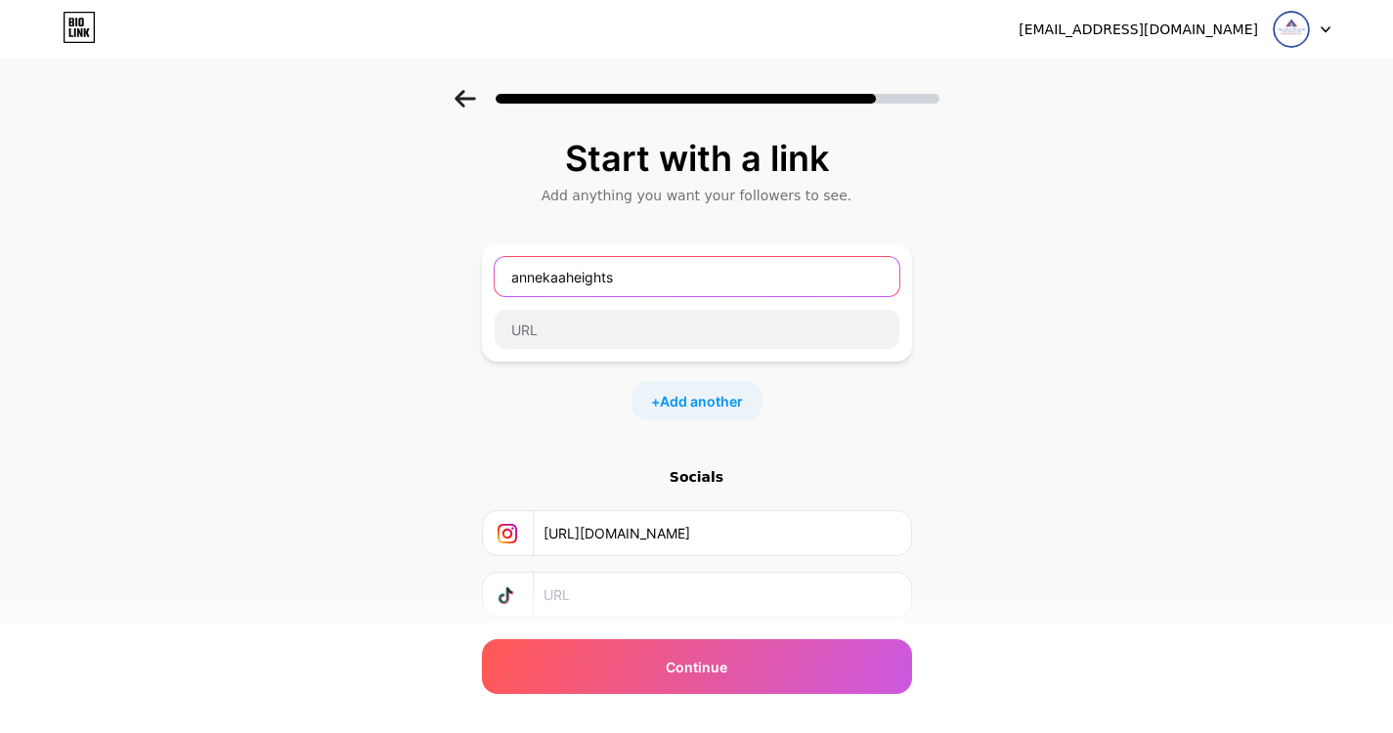
drag, startPoint x: 765, startPoint y: 292, endPoint x: 508, endPoint y: 281, distance: 257.4
click at [508, 281] on input "annekaaheights" at bounding box center [697, 276] width 405 height 39
type input "[GEOGRAPHIC_DATA]"
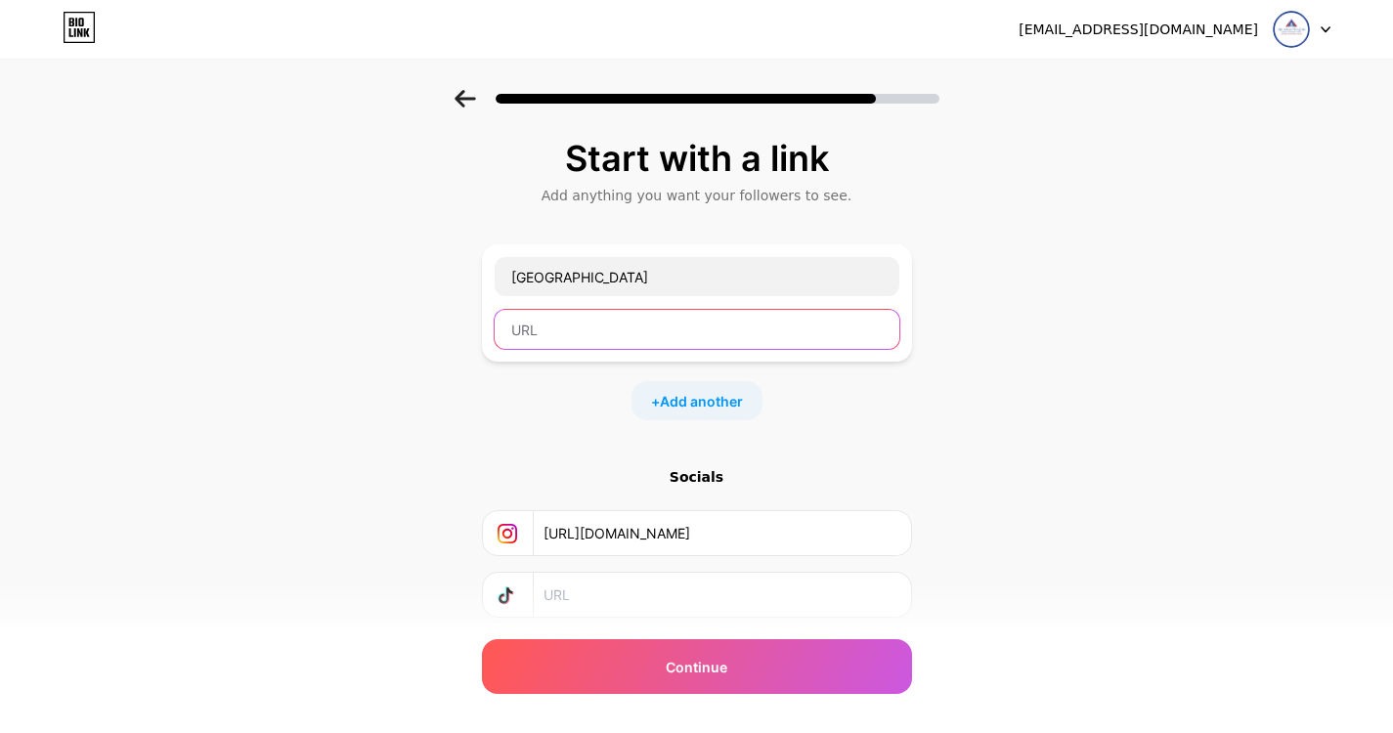
click at [753, 327] on input "text" at bounding box center [697, 329] width 405 height 39
paste input "[URL][DOMAIN_NAME]"
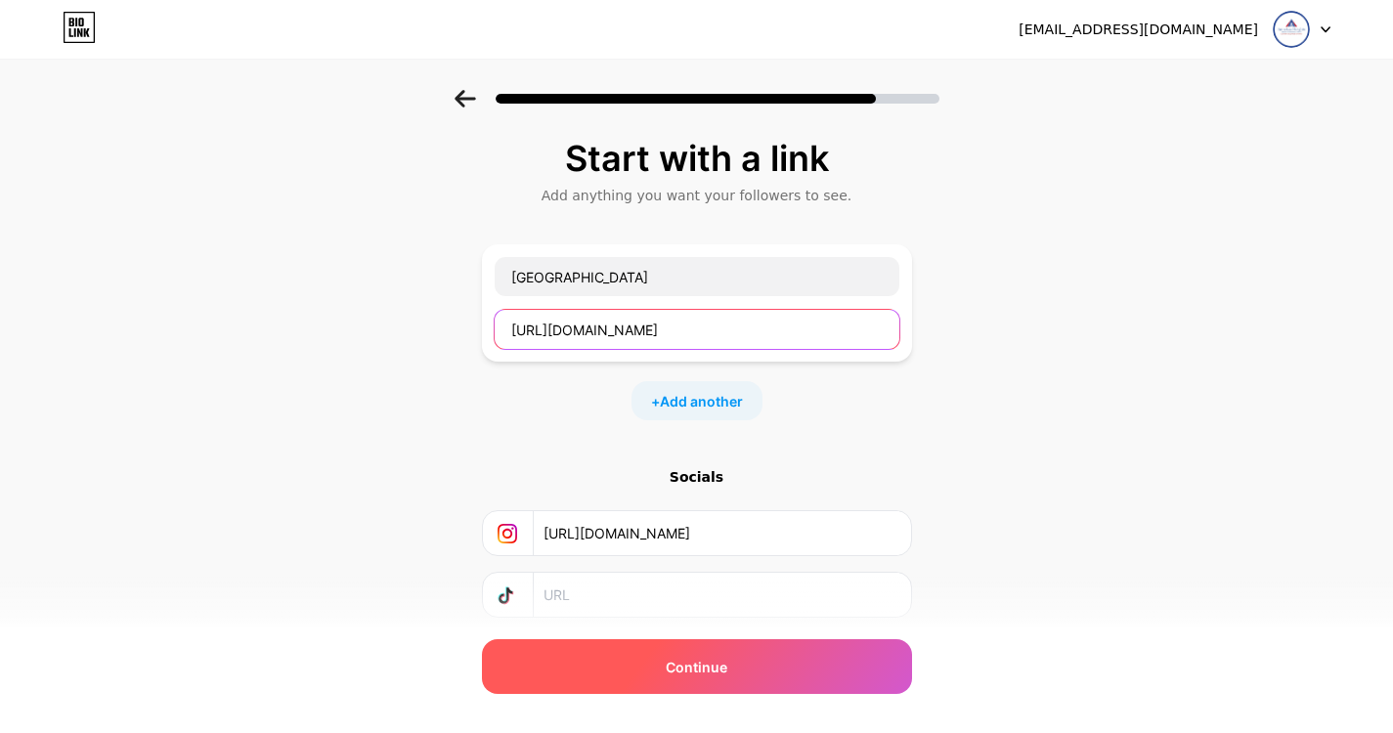
type input "[URL][DOMAIN_NAME]"
click at [733, 653] on div "Continue" at bounding box center [697, 666] width 430 height 55
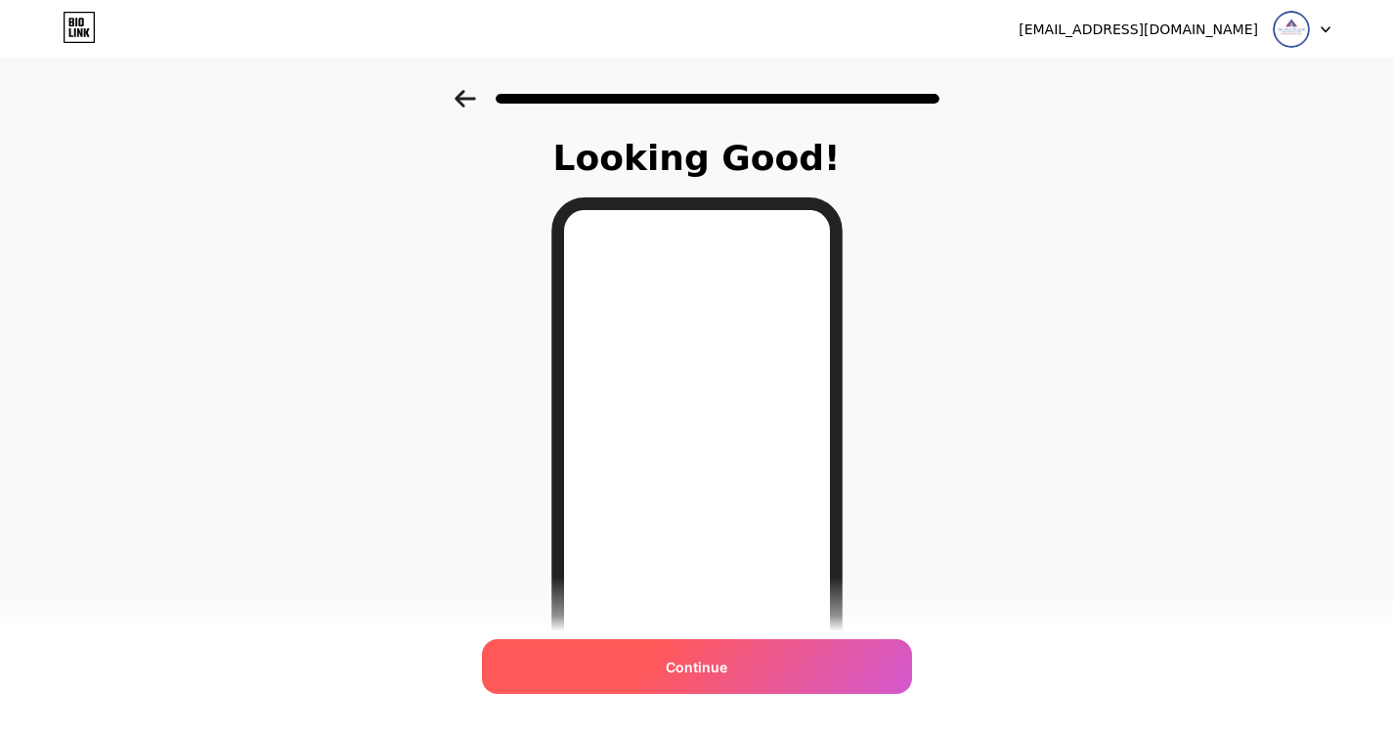
click at [718, 664] on span "Continue" at bounding box center [697, 667] width 62 height 21
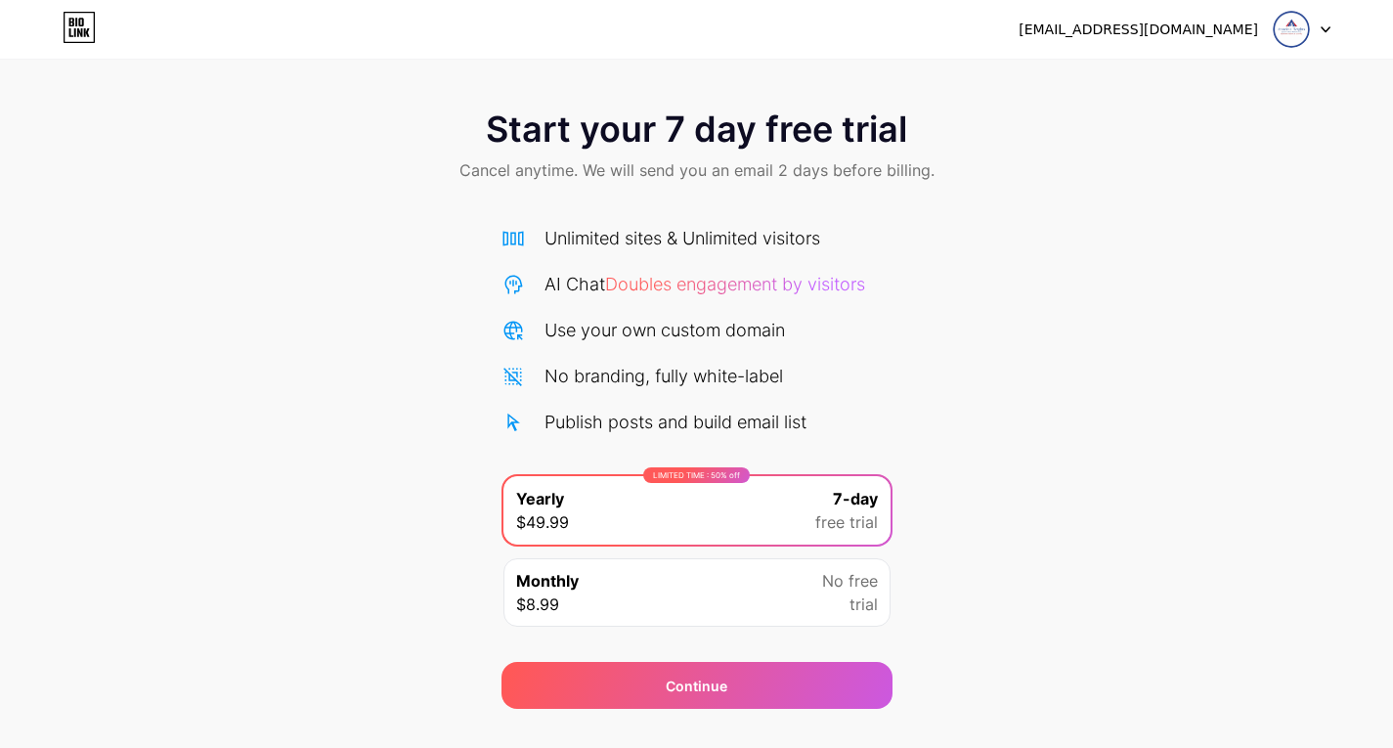
scroll to position [39, 0]
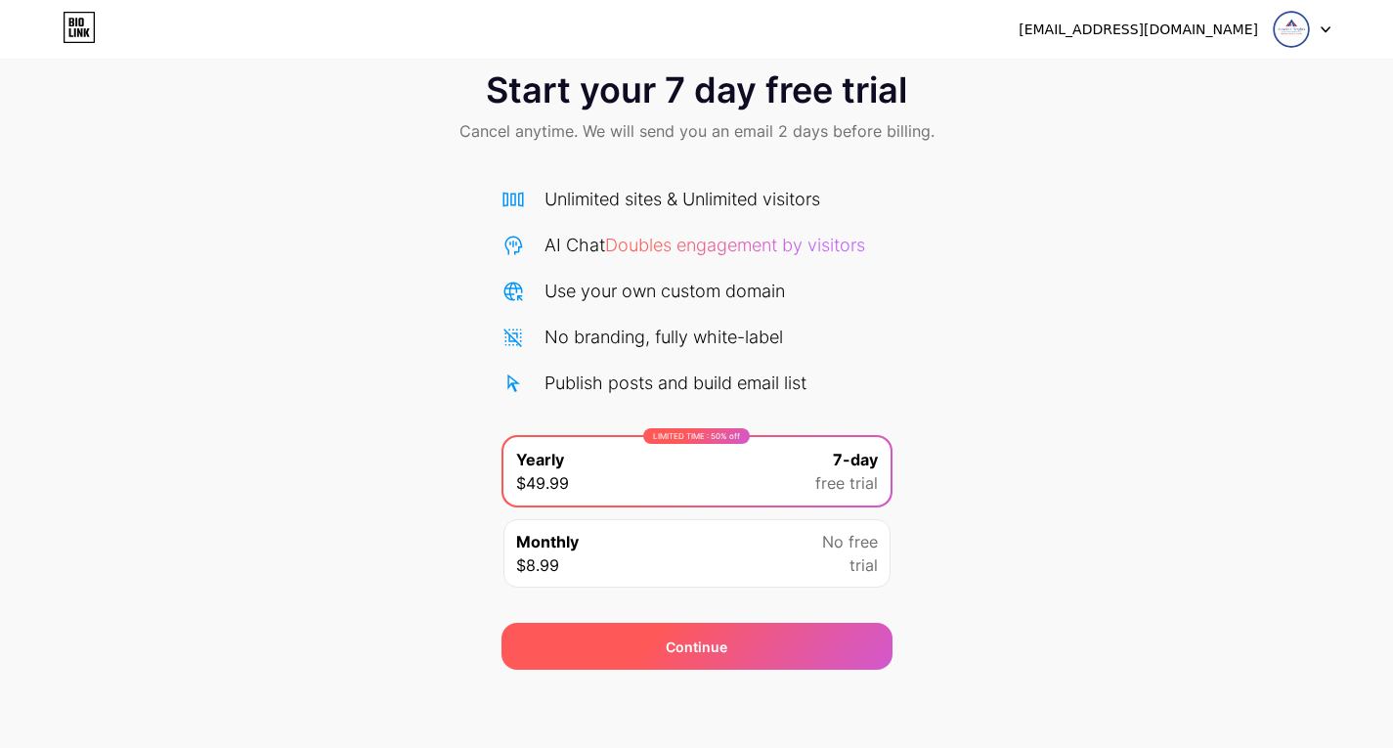
click at [738, 637] on div "Continue" at bounding box center [696, 646] width 391 height 47
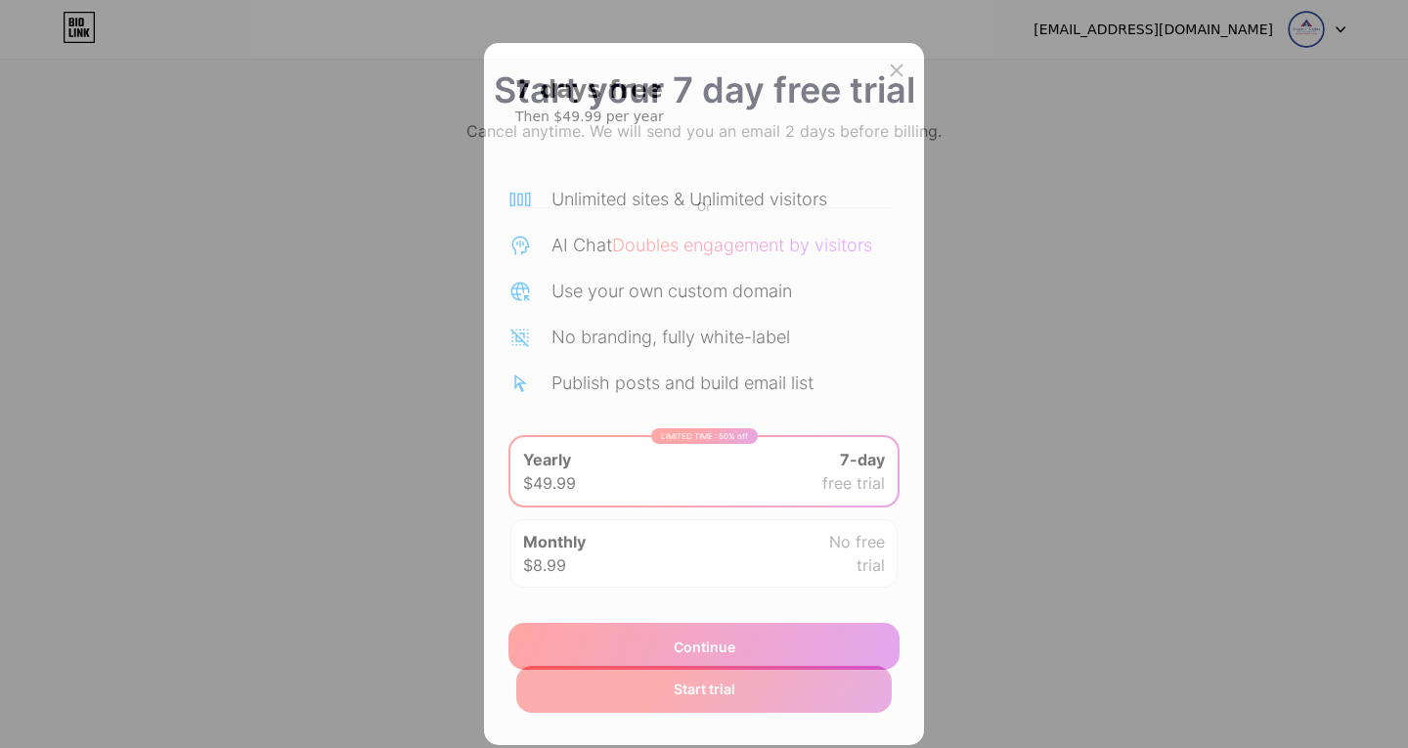
click at [709, 702] on div "Start trial" at bounding box center [703, 689] width 375 height 47
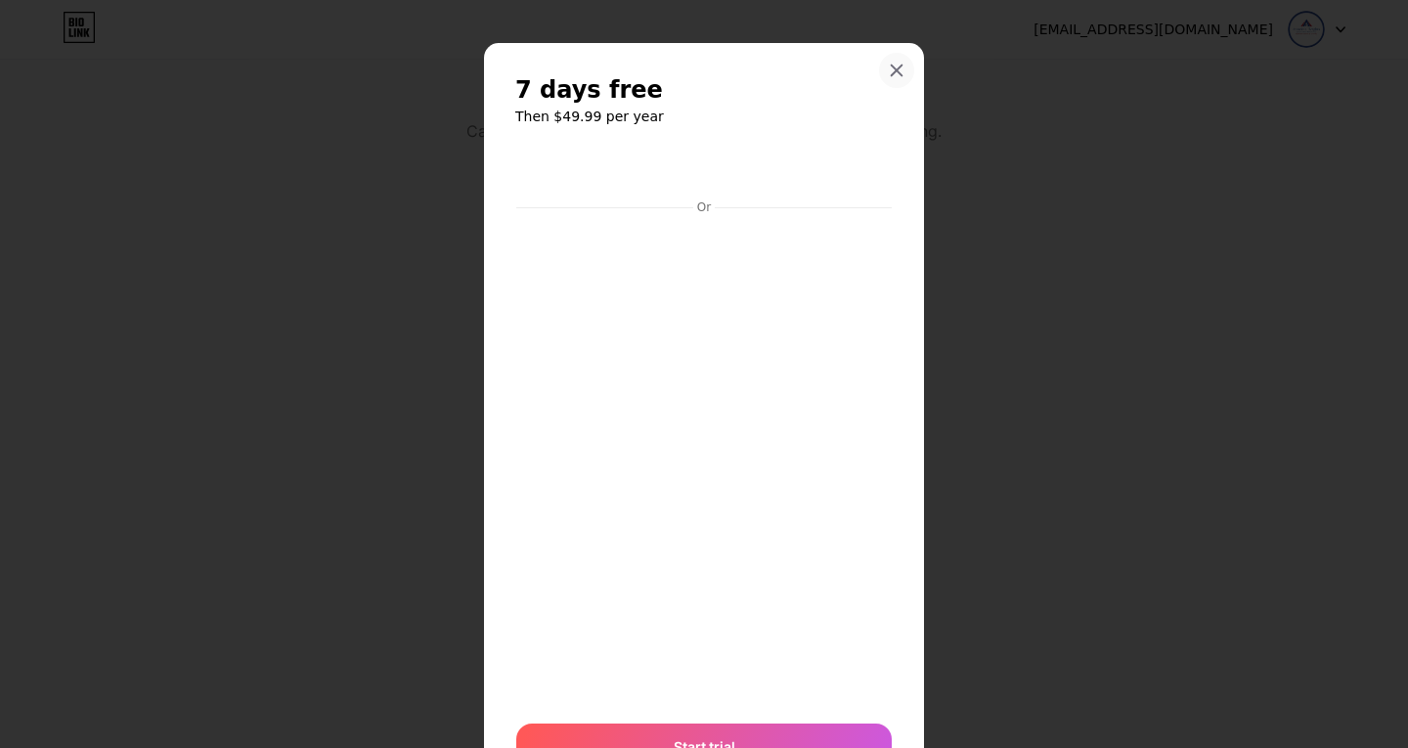
click at [892, 73] on icon at bounding box center [897, 70] width 11 height 11
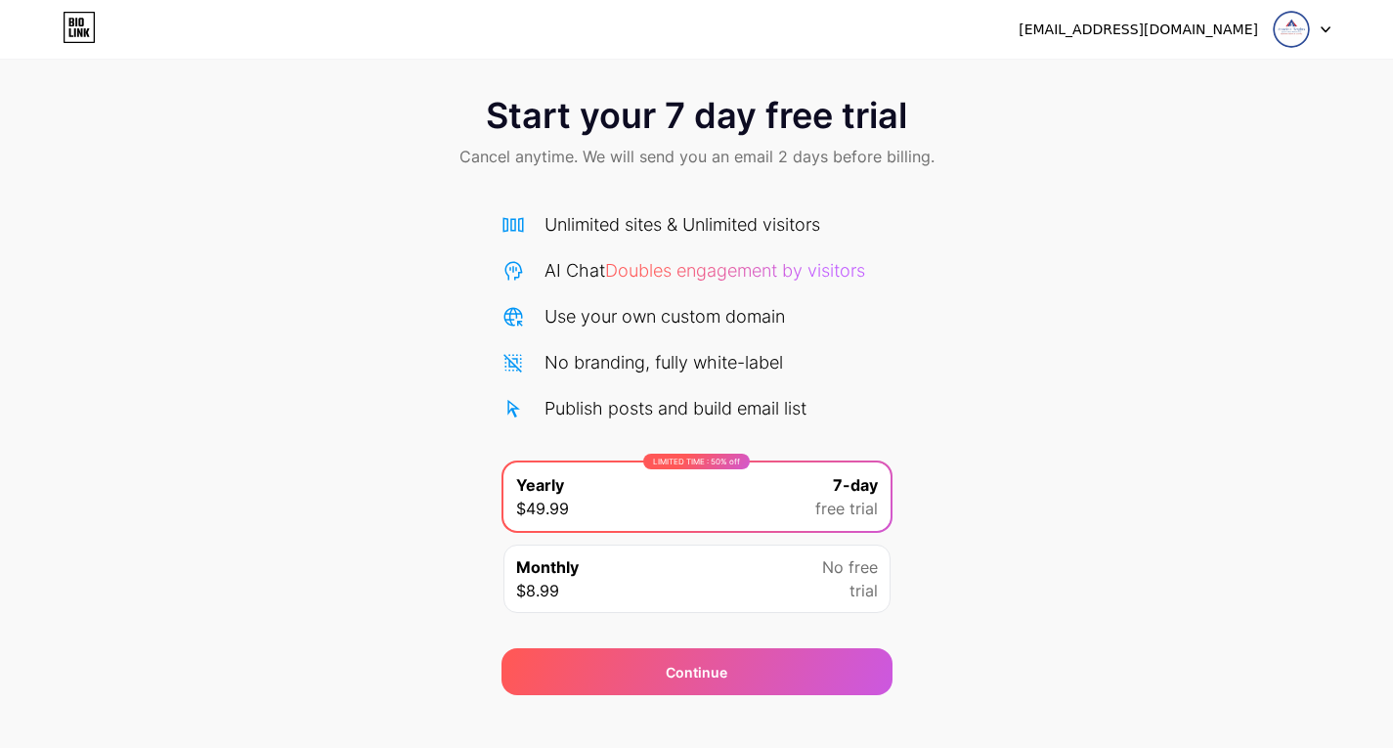
scroll to position [0, 0]
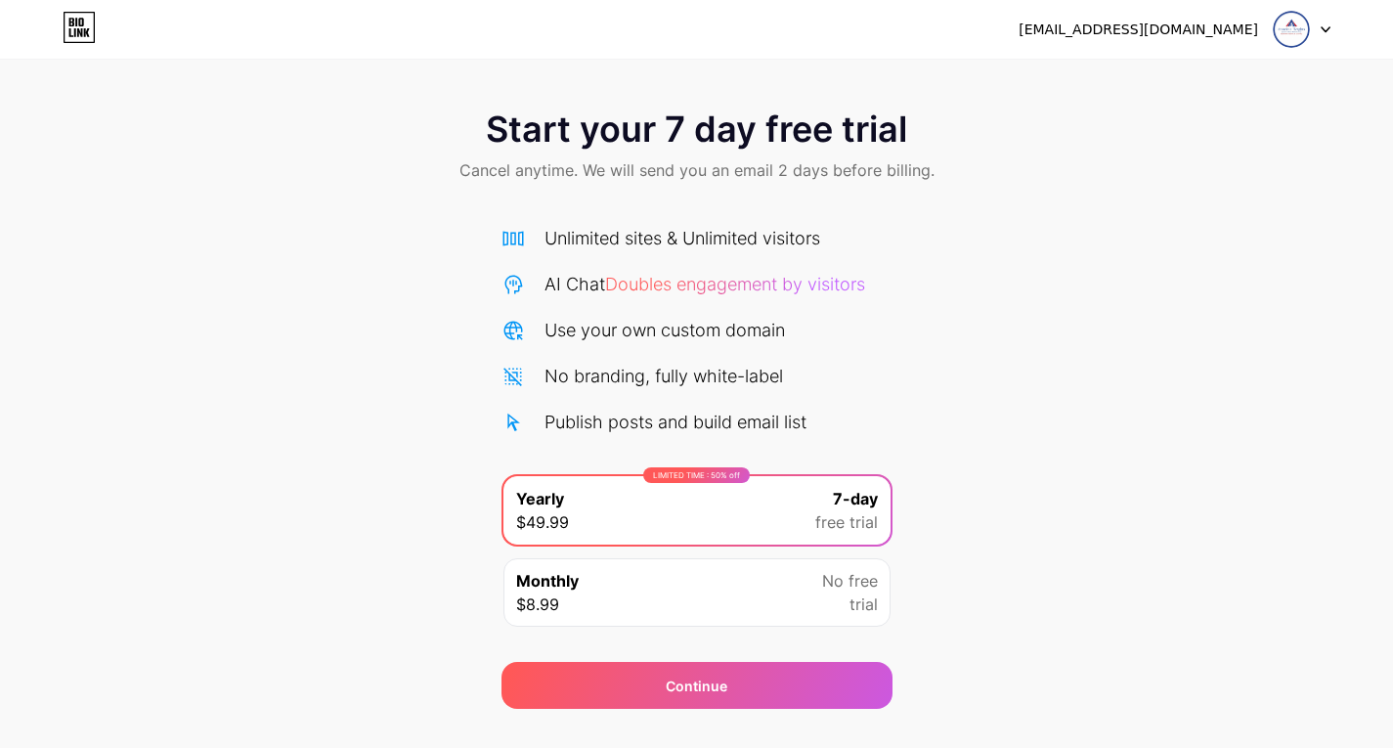
click at [86, 31] on icon at bounding box center [79, 27] width 33 height 31
click at [1290, 28] on img at bounding box center [1291, 29] width 37 height 37
click at [1144, 30] on div "[EMAIL_ADDRESS][DOMAIN_NAME]" at bounding box center [1139, 30] width 240 height 21
click at [963, 132] on div "Start your 7 day free trial Cancel anytime. We will send you an email 2 days be…" at bounding box center [696, 147] width 1393 height 115
